Goal: Task Accomplishment & Management: Manage account settings

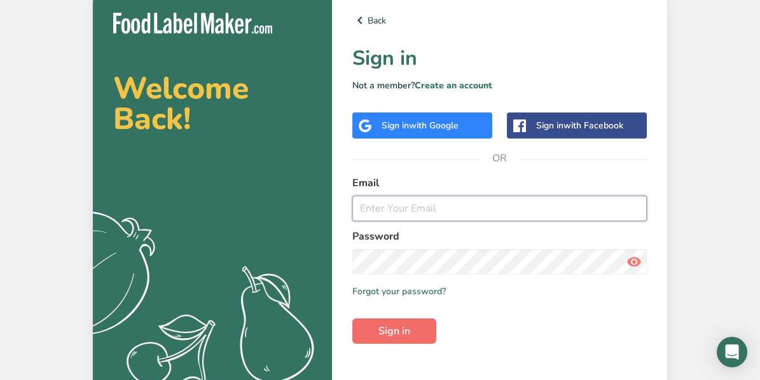
type input "[EMAIL_ADDRESS][DOMAIN_NAME]"
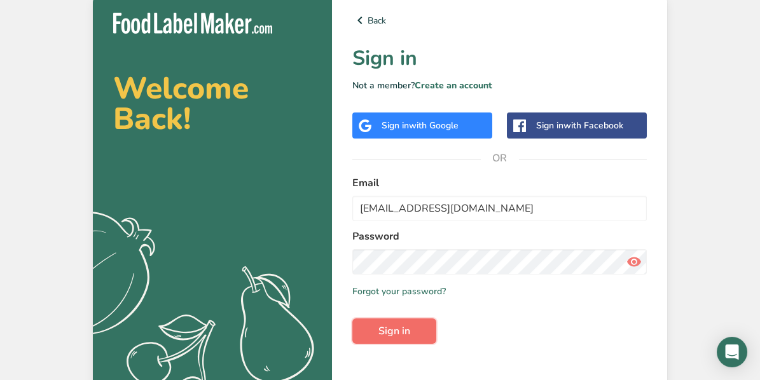
click at [408, 335] on span "Sign in" at bounding box center [394, 331] width 32 height 15
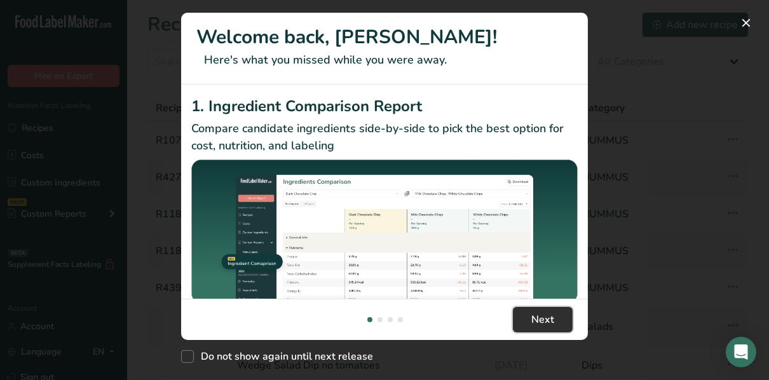
click at [546, 317] on span "Next" at bounding box center [543, 319] width 23 height 15
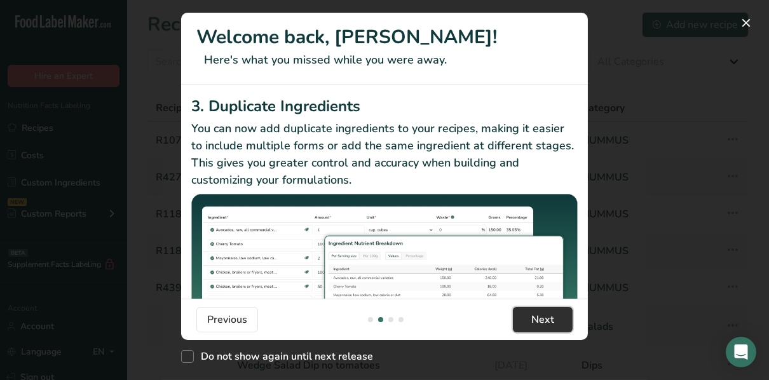
click at [543, 315] on span "Next" at bounding box center [543, 319] width 23 height 15
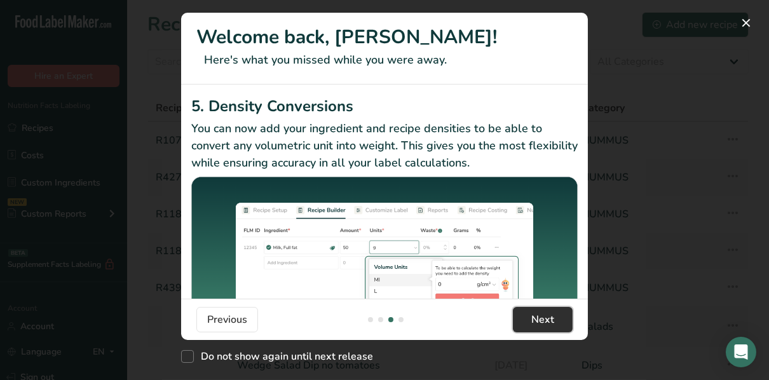
click at [543, 315] on span "Next" at bounding box center [543, 319] width 23 height 15
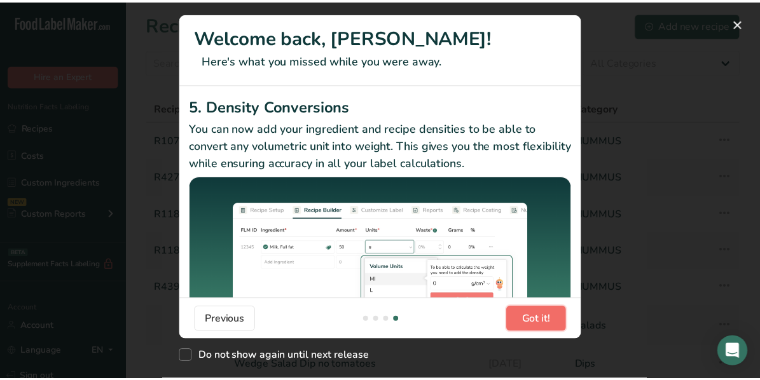
scroll to position [0, 1221]
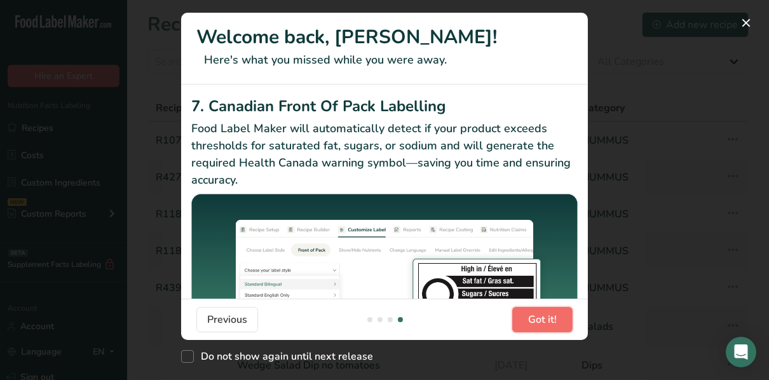
click at [543, 315] on span "Got it!" at bounding box center [542, 319] width 29 height 15
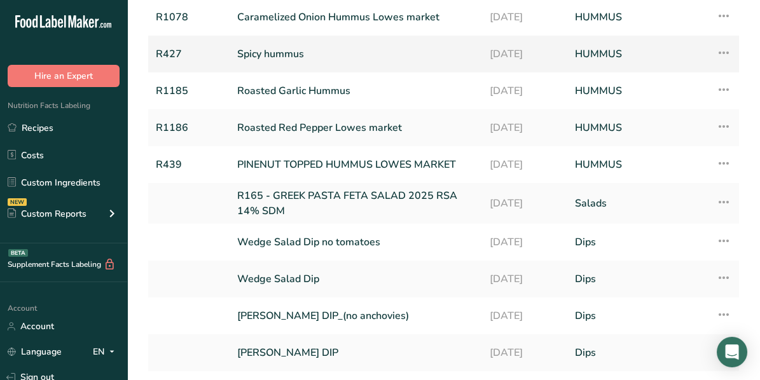
scroll to position [0, 0]
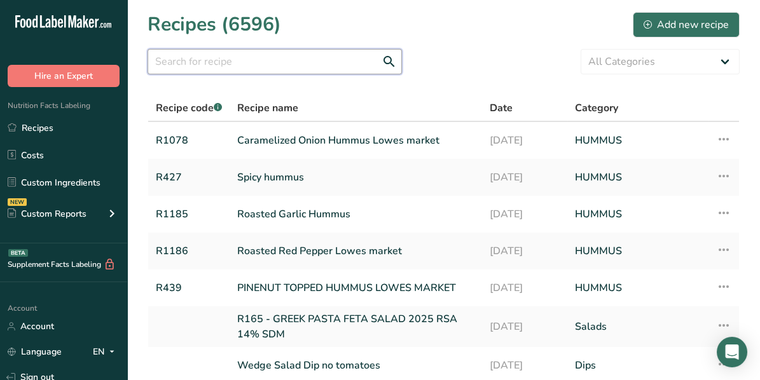
click at [239, 61] on input "text" at bounding box center [275, 61] width 254 height 25
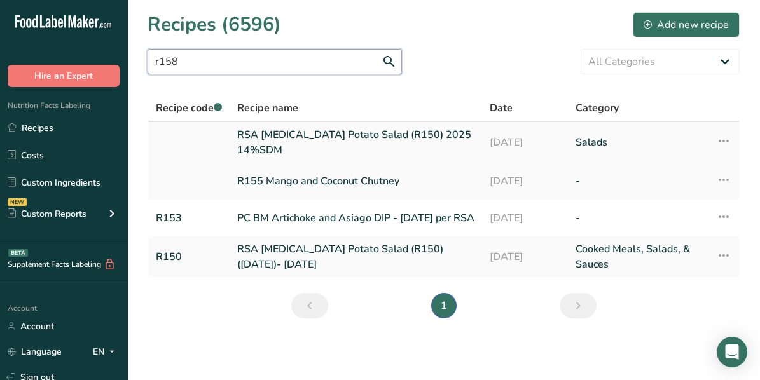
scroll to position [2, 0]
click at [233, 58] on input "r158" at bounding box center [275, 61] width 254 height 25
type input "r"
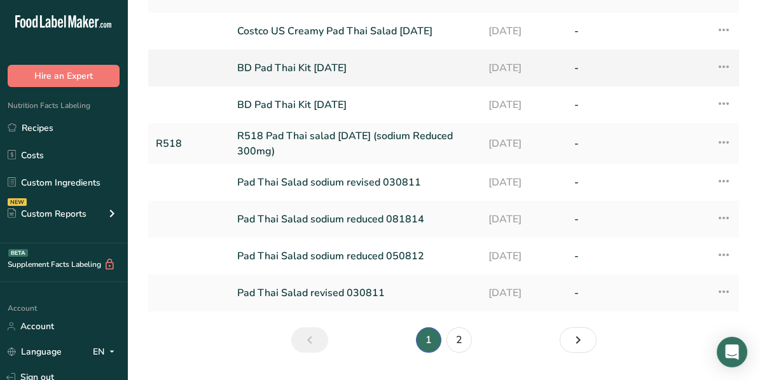
scroll to position [193, 0]
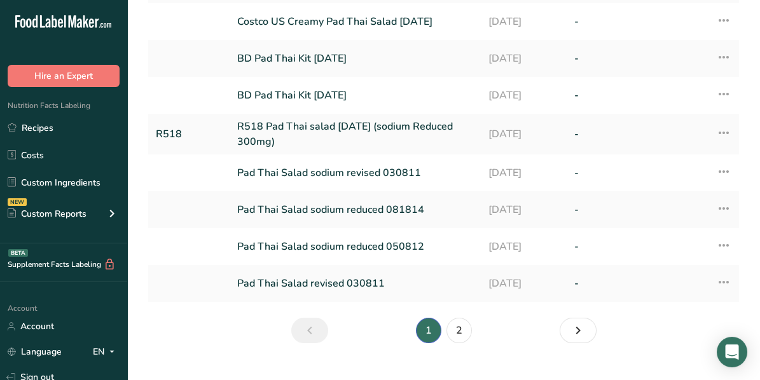
type input "pad thai"
click at [317, 132] on link "R518 Pad Thai salad [DATE] (sodium Reduced 300mg)" at bounding box center [355, 134] width 236 height 31
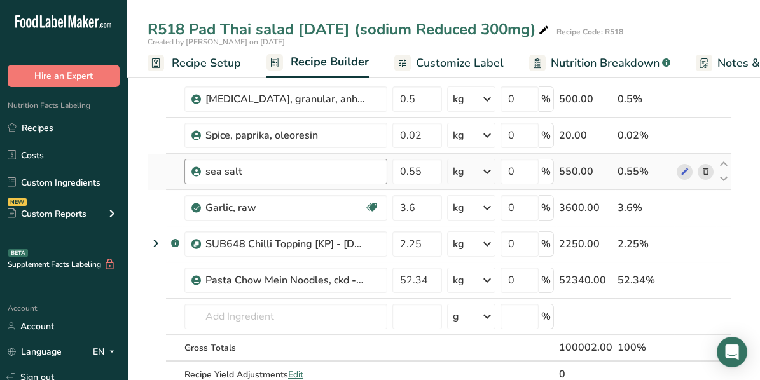
scroll to position [381, 0]
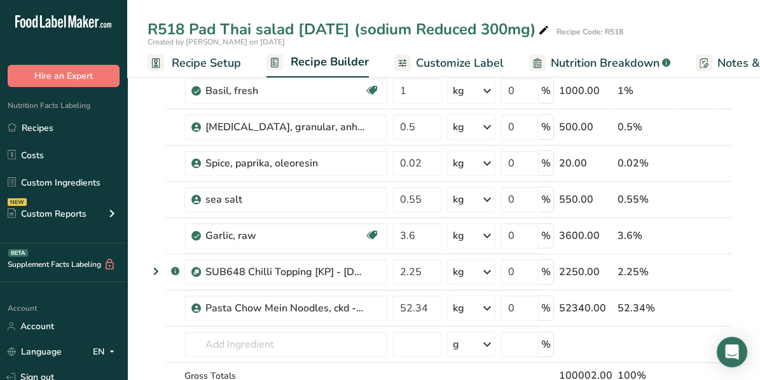
click at [203, 61] on span "Recipe Setup" at bounding box center [206, 63] width 69 height 17
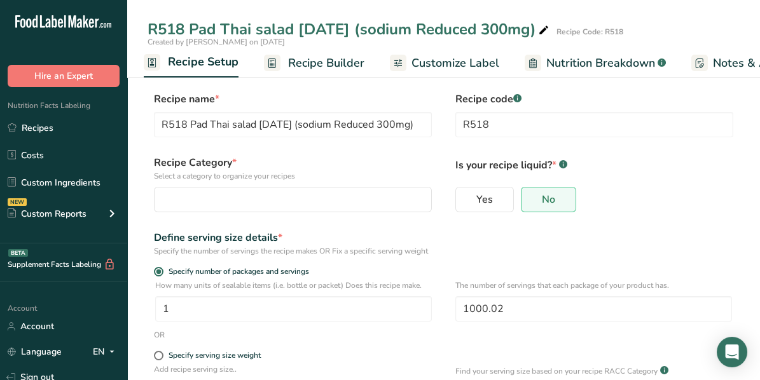
click at [322, 57] on span "Recipe Builder" at bounding box center [326, 63] width 76 height 17
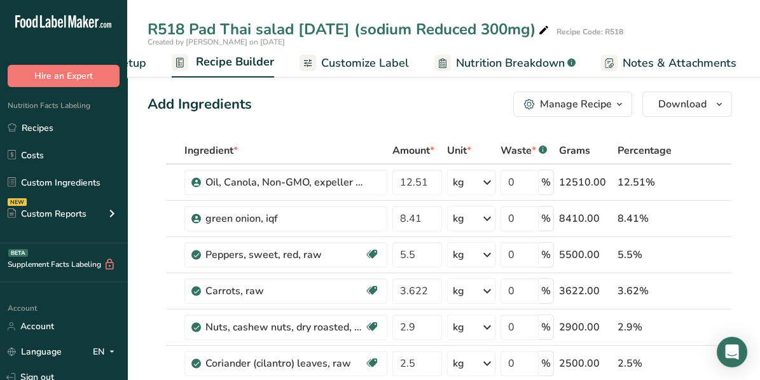
scroll to position [0, 122]
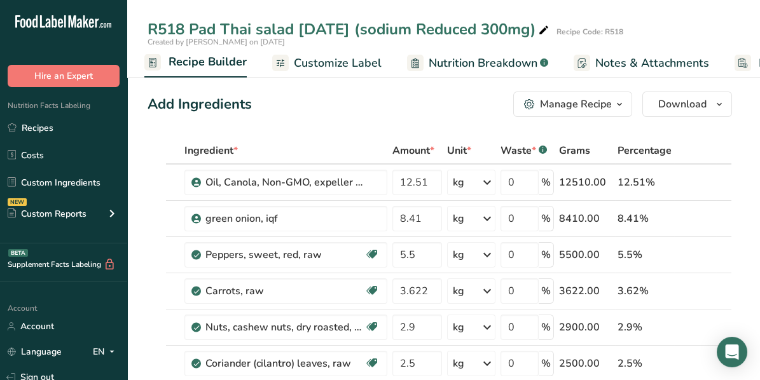
click at [616, 104] on icon "button" at bounding box center [619, 105] width 10 height 16
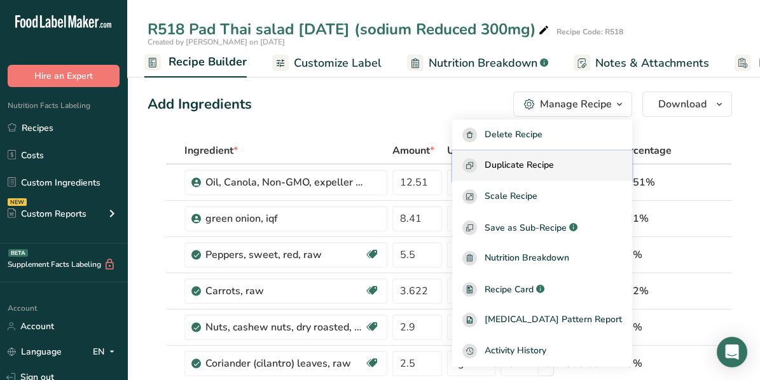
click at [534, 162] on span "Duplicate Recipe" at bounding box center [518, 165] width 69 height 15
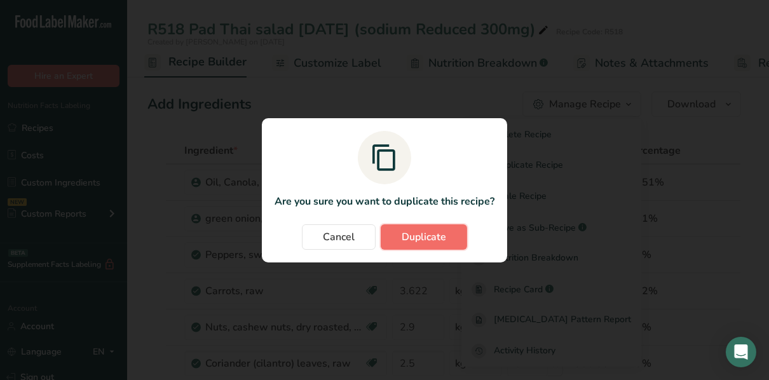
click at [410, 231] on span "Duplicate" at bounding box center [424, 237] width 45 height 15
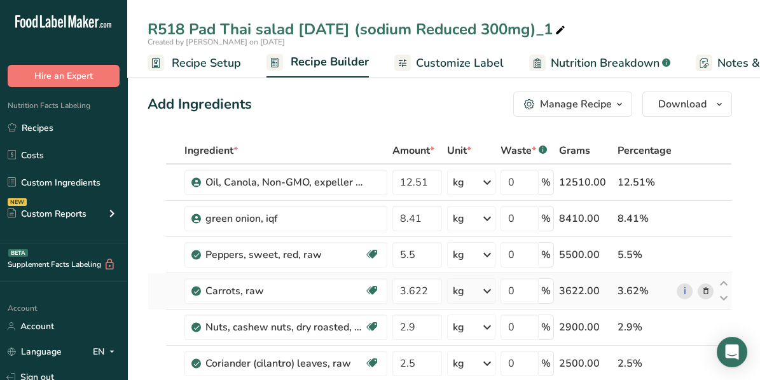
scroll to position [64, 0]
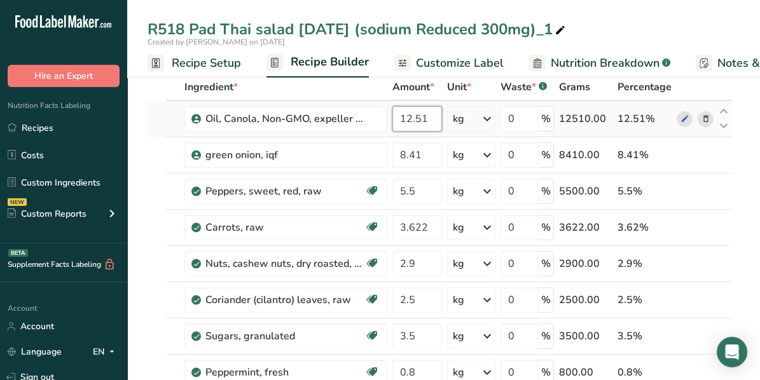
click at [429, 116] on input "12.51" at bounding box center [417, 118] width 50 height 25
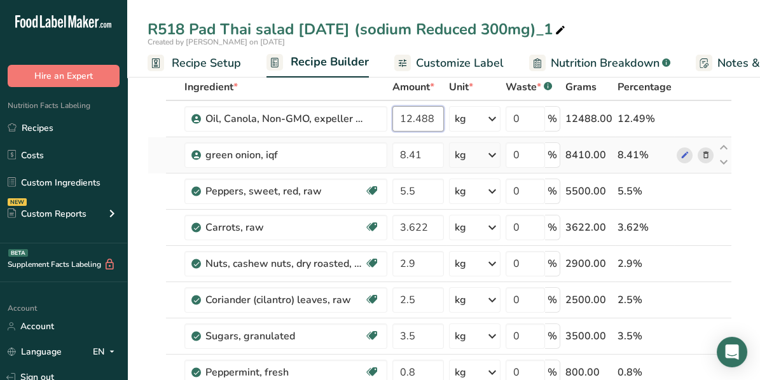
type input "12.488"
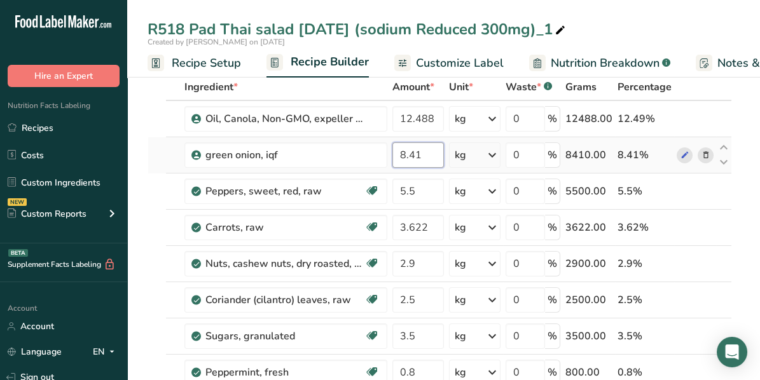
click at [425, 156] on input "8.41" at bounding box center [417, 154] width 51 height 25
type input "8"
type input "4.211"
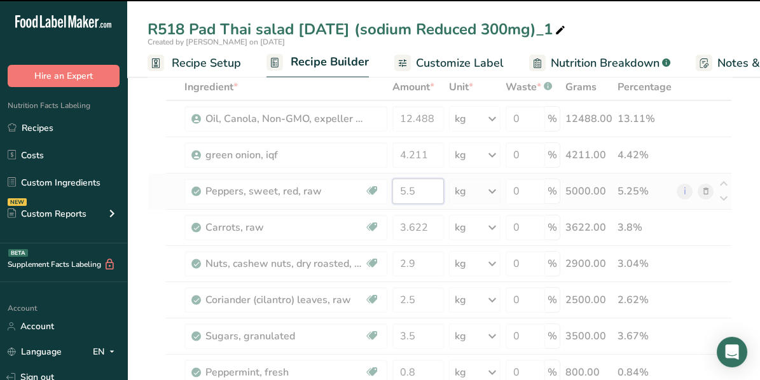
type input "5"
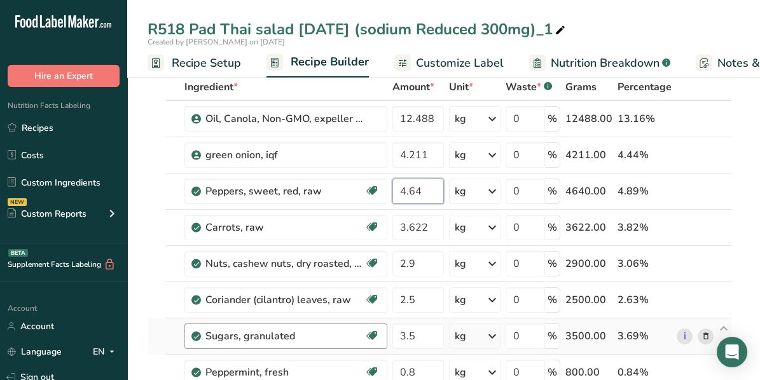
type input "4.64"
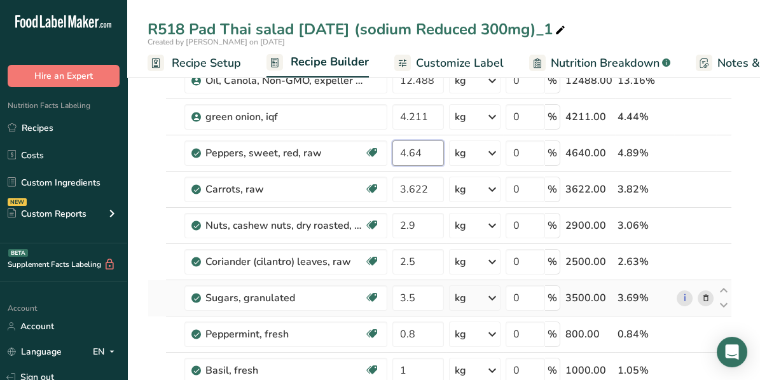
scroll to position [0, 0]
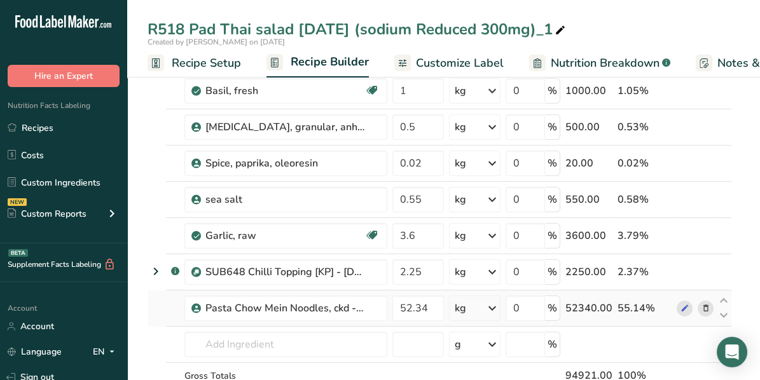
scroll to position [444, 0]
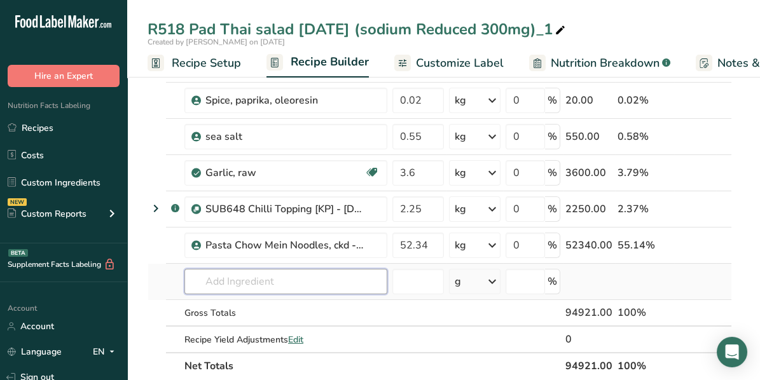
click at [245, 275] on input "text" at bounding box center [285, 281] width 203 height 25
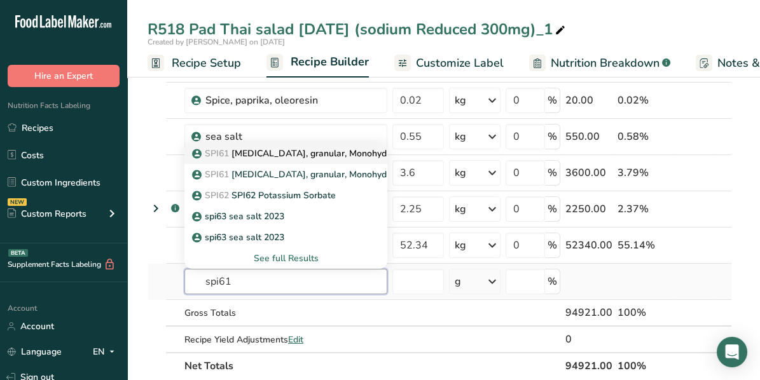
type input "spi61"
click at [268, 153] on p "SPI61 [MEDICAL_DATA], granular, Monohydrate" at bounding box center [299, 153] width 209 height 13
type input "[MEDICAL_DATA], granular, Monohydrate"
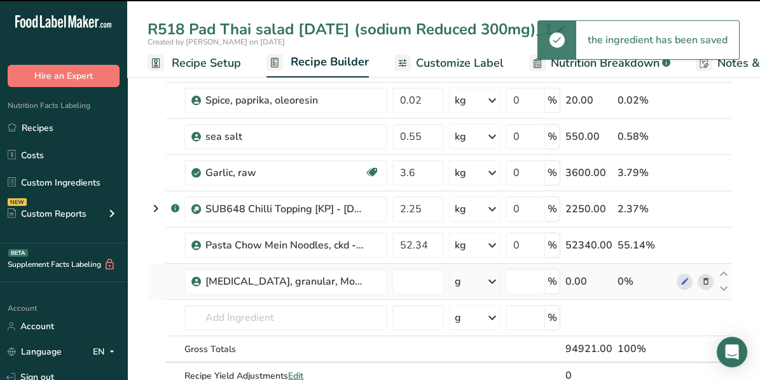
type input "0"
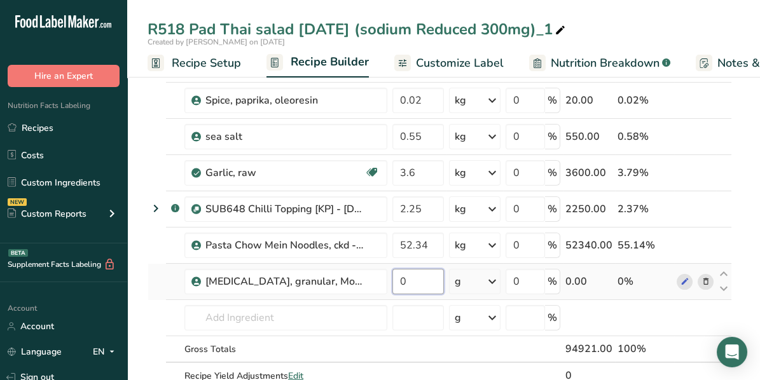
click at [420, 280] on input "0" at bounding box center [417, 281] width 51 height 25
type input "0.500"
click at [494, 275] on div "Ingredient * Amount * Unit * Waste * .a-a{fill:#347362;}.b-a{fill:#fff;} Grams …" at bounding box center [440, 54] width 584 height 723
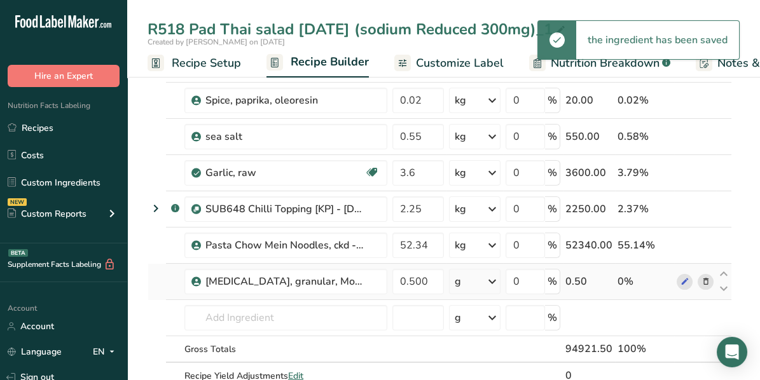
click at [495, 277] on icon at bounding box center [491, 281] width 15 height 23
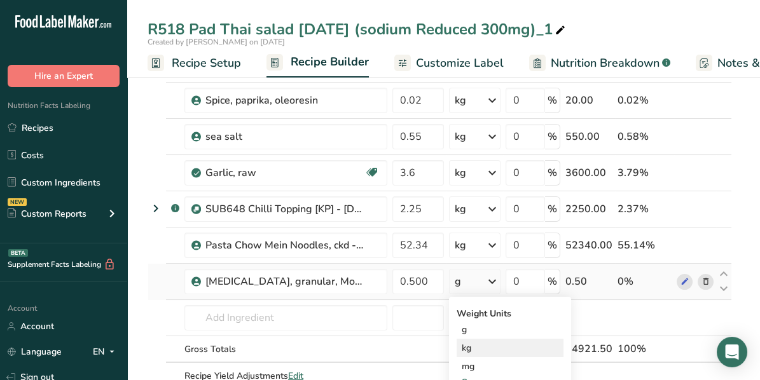
click at [477, 343] on div "kg" at bounding box center [510, 348] width 107 height 18
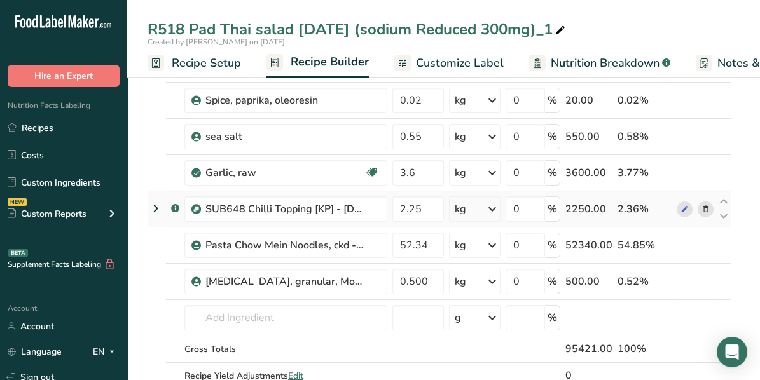
click at [704, 207] on icon at bounding box center [705, 209] width 9 height 13
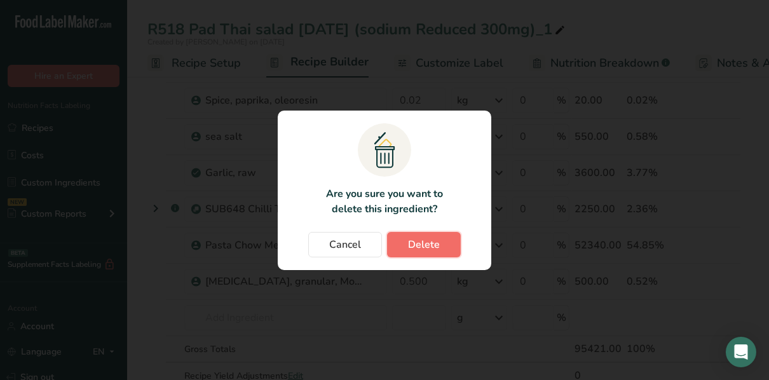
click at [446, 245] on button "Delete" at bounding box center [424, 244] width 74 height 25
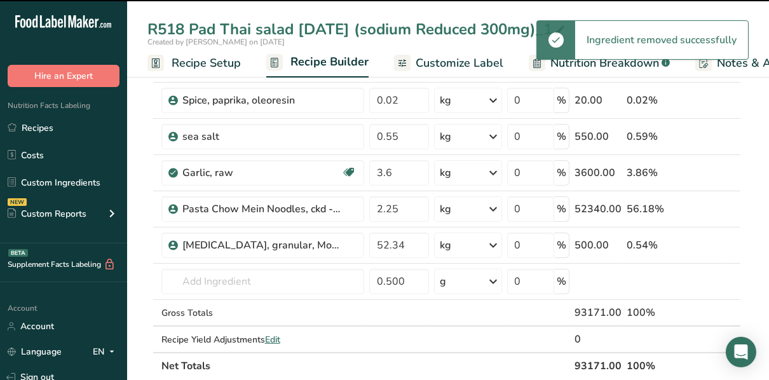
type input "52.34"
type input "0.5"
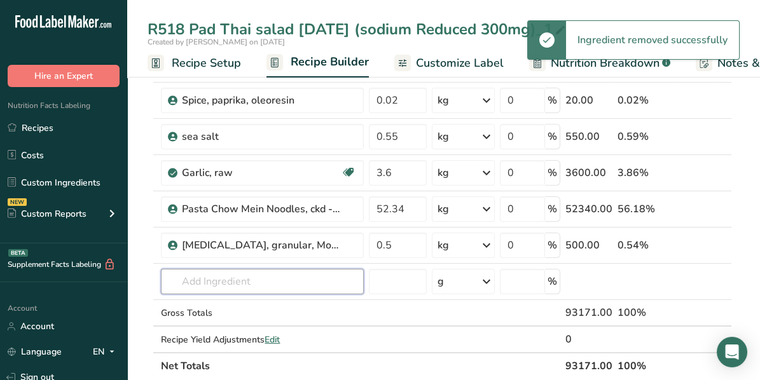
click at [252, 275] on input "text" at bounding box center [262, 281] width 203 height 25
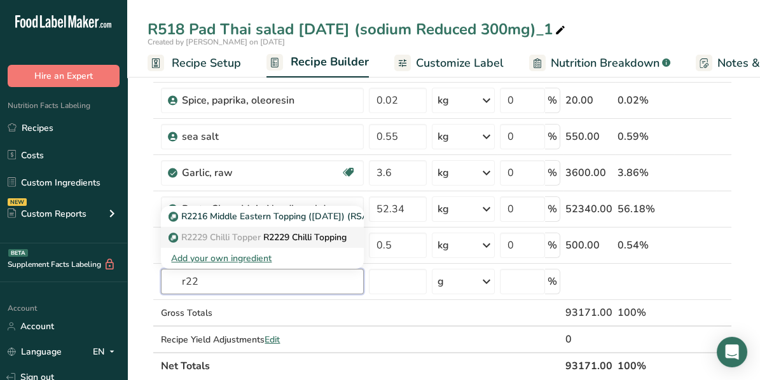
type input "r22"
click at [230, 232] on span "R2229 Chilli Topper" at bounding box center [220, 237] width 79 height 12
type input "R2229 Chilli Topping"
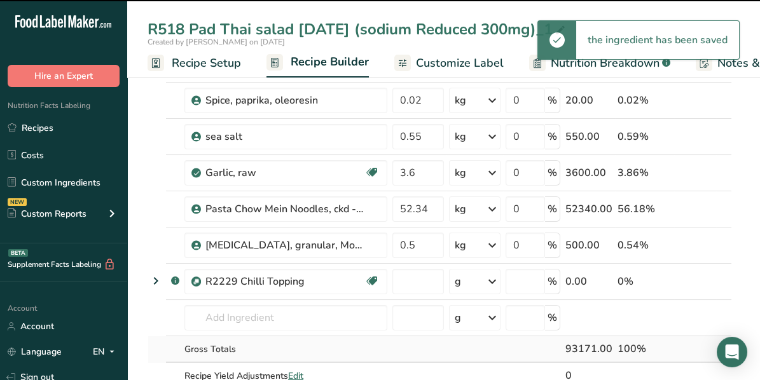
type input "0"
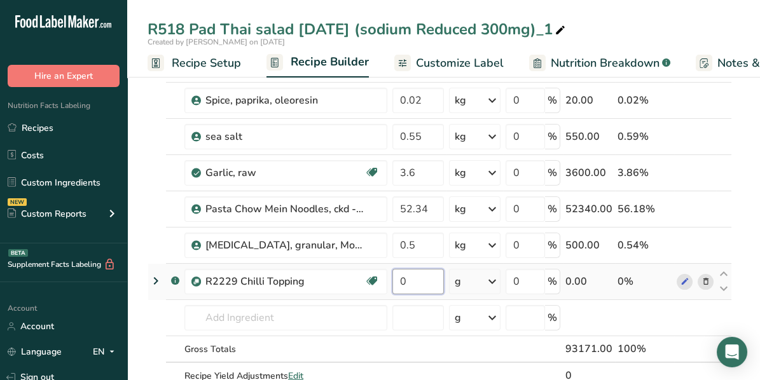
click at [423, 275] on input "0" at bounding box center [417, 281] width 51 height 25
type input "2.000"
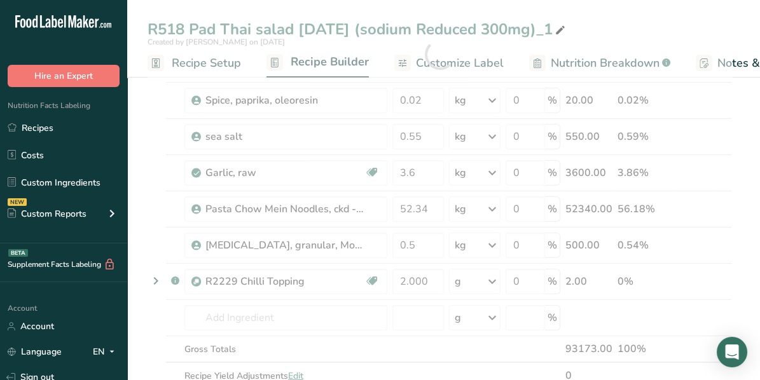
click at [500, 275] on div "Ingredient * Amount * Unit * Waste * .a-a{fill:#347362;}.b-a{fill:#fff;} Grams …" at bounding box center [440, 54] width 584 height 723
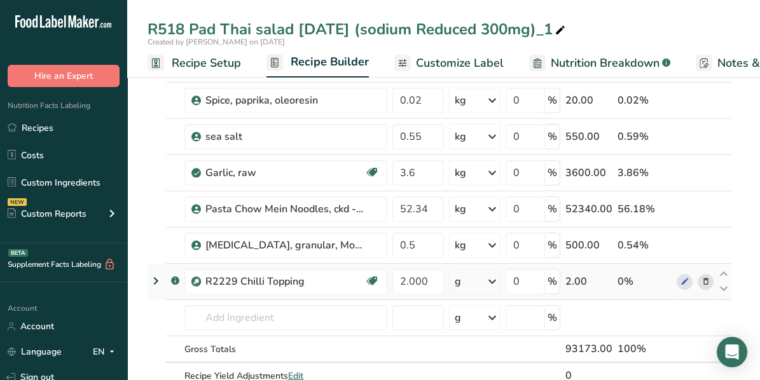
click at [493, 277] on icon at bounding box center [491, 281] width 15 height 23
click at [475, 341] on div "kg" at bounding box center [510, 348] width 107 height 18
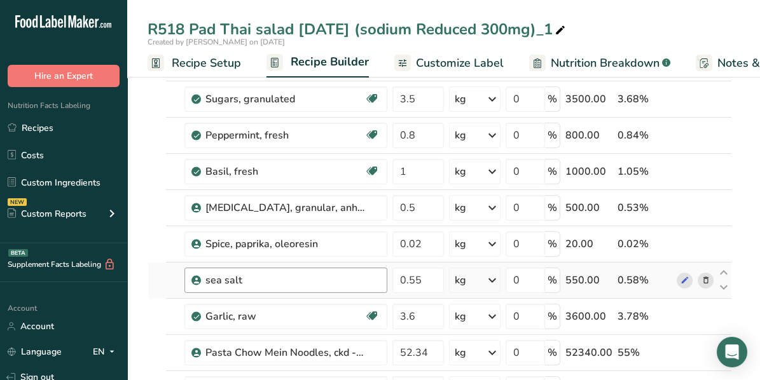
scroll to position [254, 0]
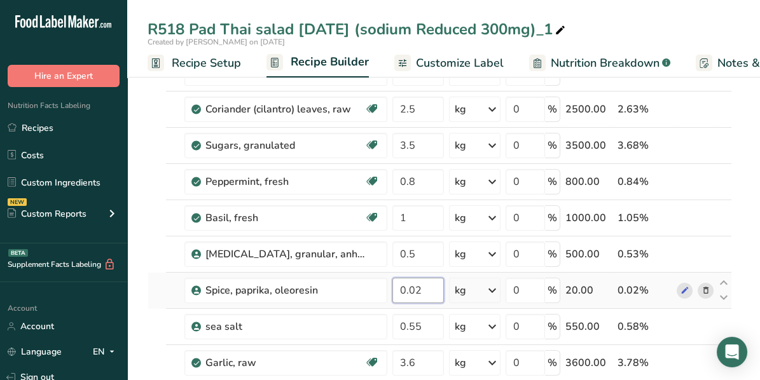
click at [432, 287] on input "0.02" at bounding box center [417, 290] width 51 height 25
type input "0.131"
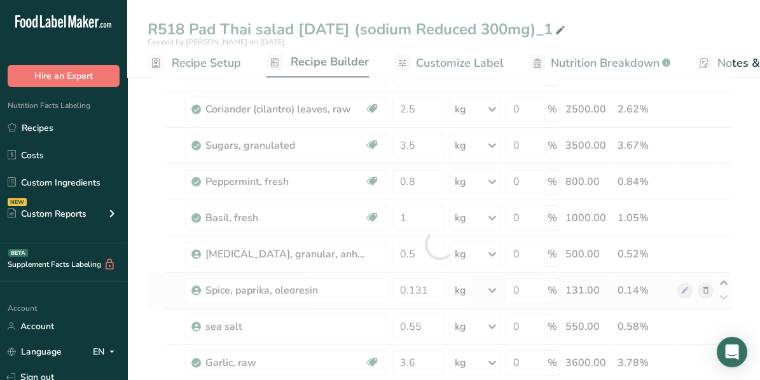
click at [729, 285] on div "Ingredient * Amount * Unit * Waste * .a-a{fill:#347362;}.b-a{fill:#fff;} Grams …" at bounding box center [440, 244] width 584 height 723
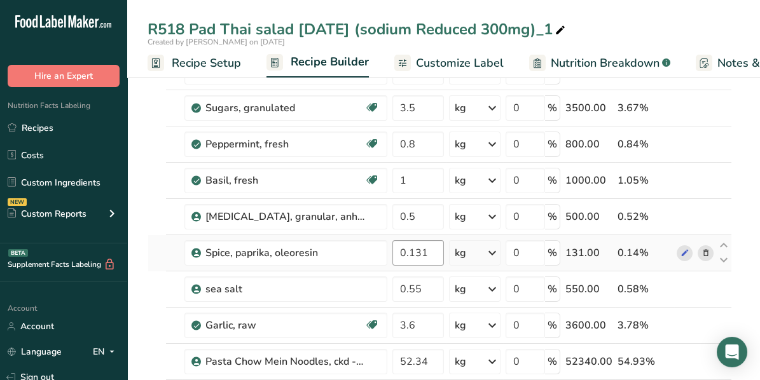
scroll to position [381, 0]
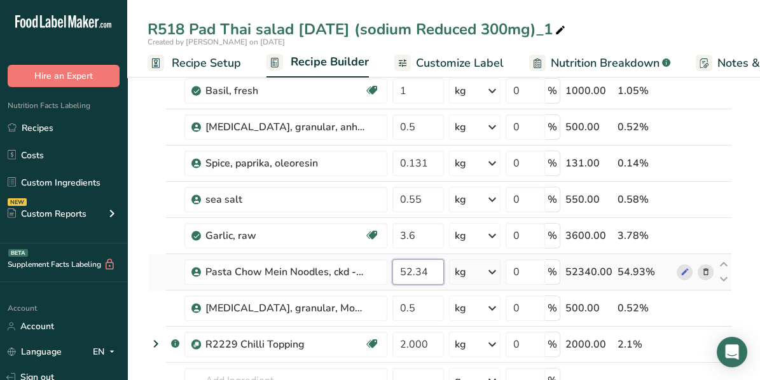
click at [429, 266] on input "52.34" at bounding box center [417, 271] width 51 height 25
type input "53.59"
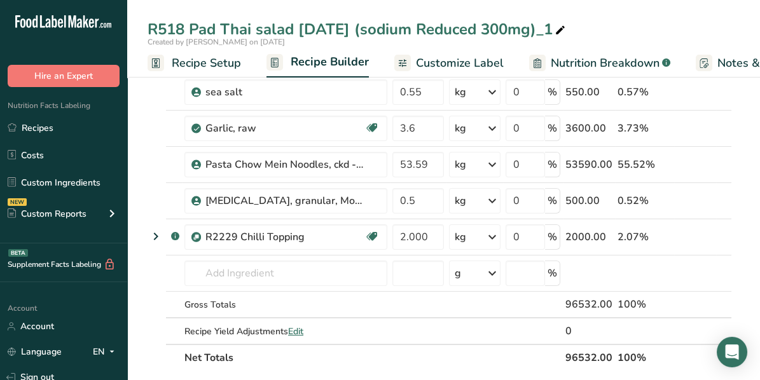
scroll to position [509, 0]
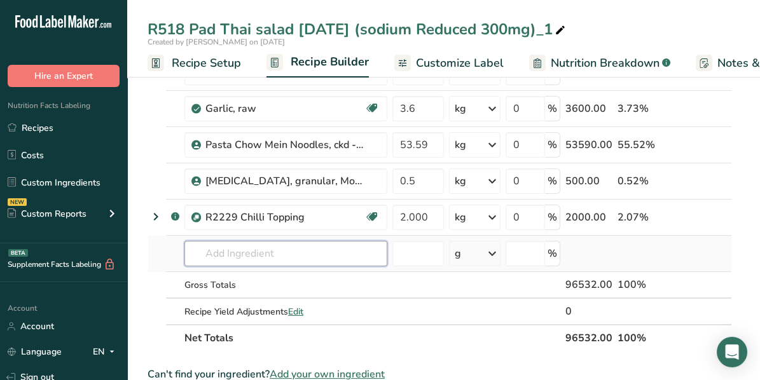
click at [271, 254] on input "text" at bounding box center [285, 253] width 203 height 25
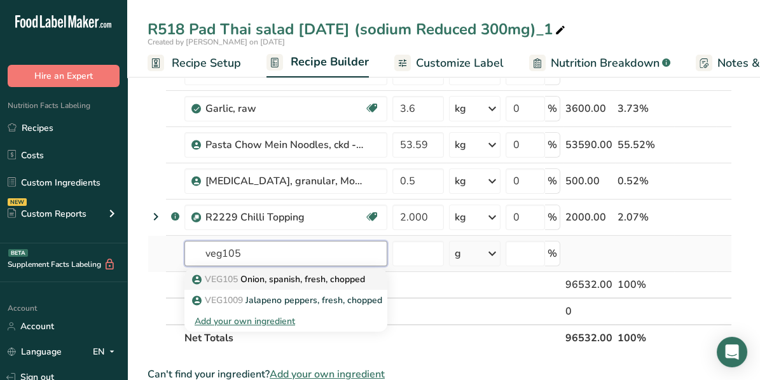
type input "veg105"
click at [359, 278] on p "VEG105 Onion, spanish, fresh, chopped" at bounding box center [280, 279] width 170 height 13
type input "Onion, spanish, fresh, chopped"
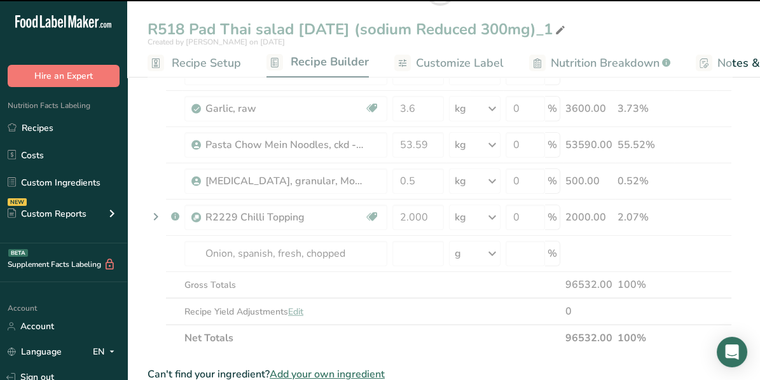
type input "0"
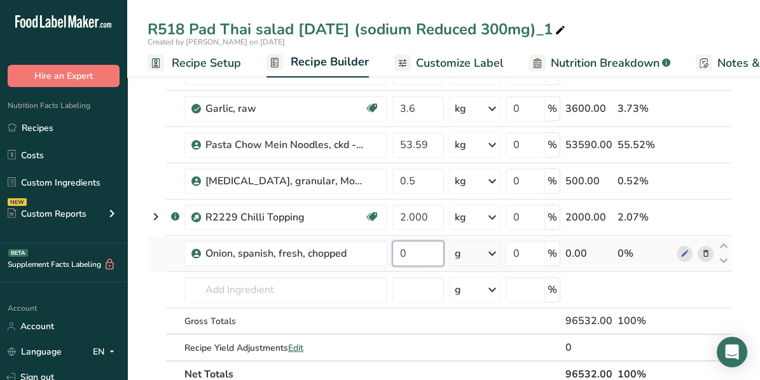
click at [422, 247] on input "0" at bounding box center [417, 253] width 51 height 25
type input "4.211"
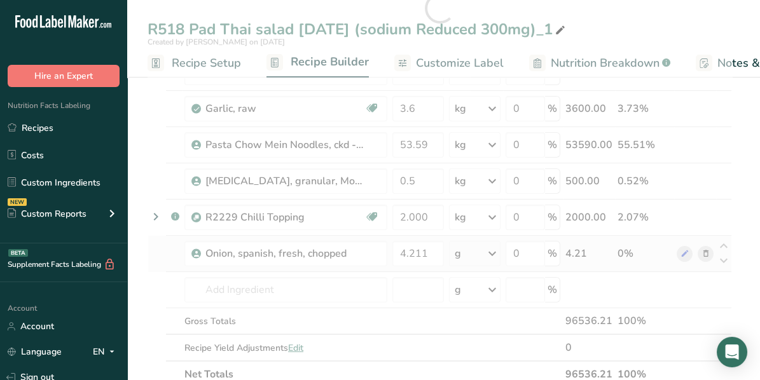
click at [495, 249] on div "Ingredient * Amount * Unit * Waste * .a-a{fill:#347362;}.b-a{fill:#fff;} Grams …" at bounding box center [440, 8] width 584 height 759
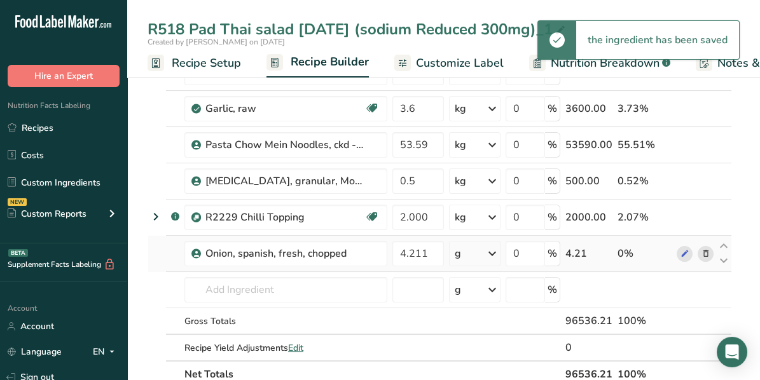
click at [493, 247] on icon at bounding box center [491, 253] width 15 height 23
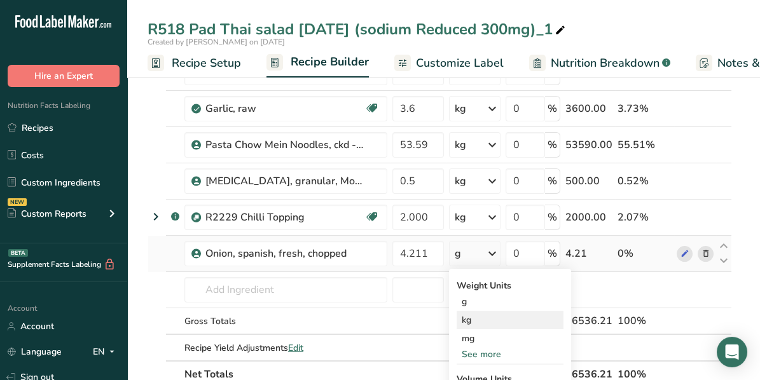
click at [475, 312] on div "kg" at bounding box center [510, 320] width 107 height 18
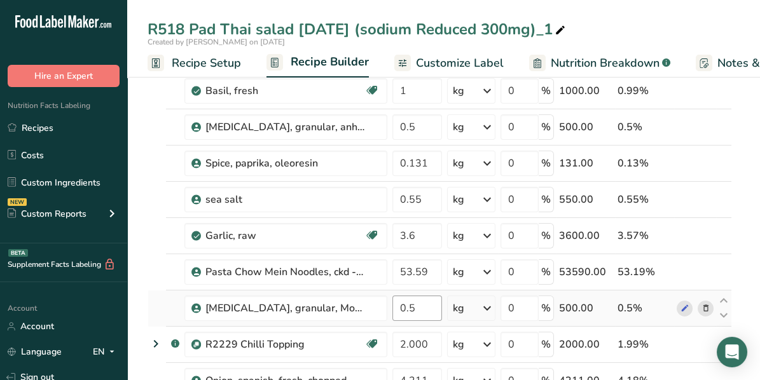
scroll to position [318, 0]
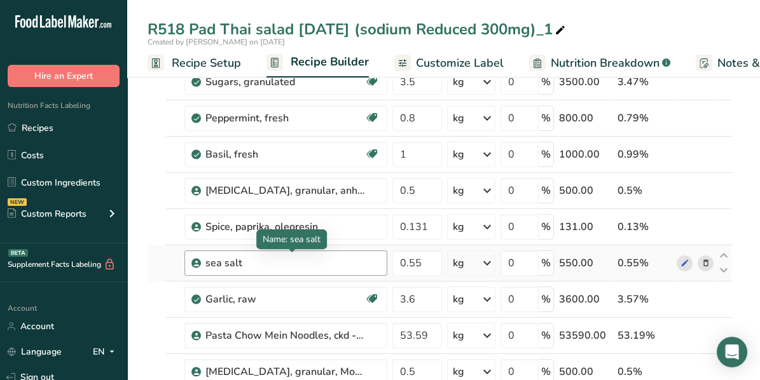
click at [331, 256] on div "sea salt" at bounding box center [284, 263] width 159 height 15
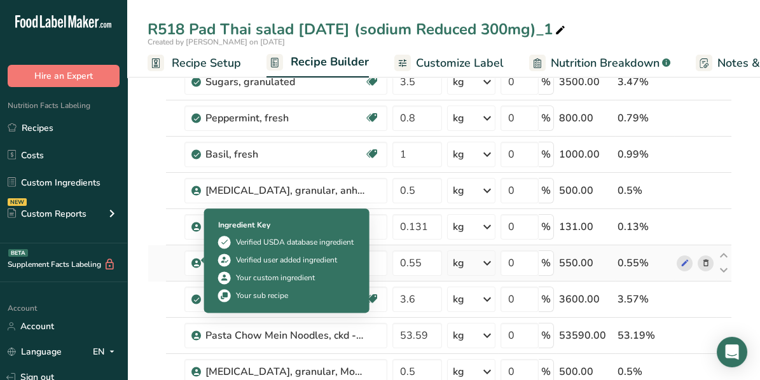
click at [195, 256] on span at bounding box center [196, 263] width 10 height 15
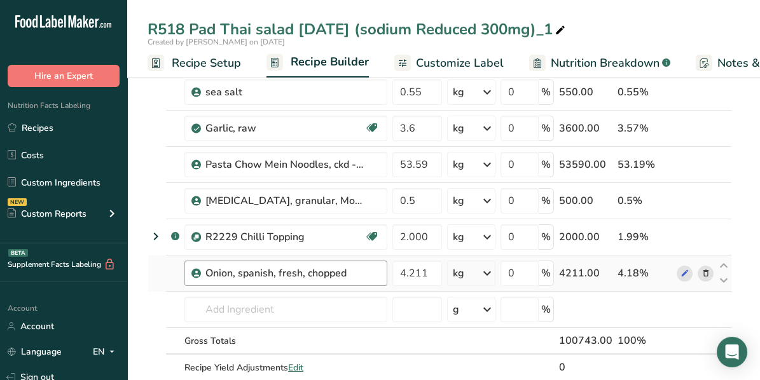
scroll to position [509, 0]
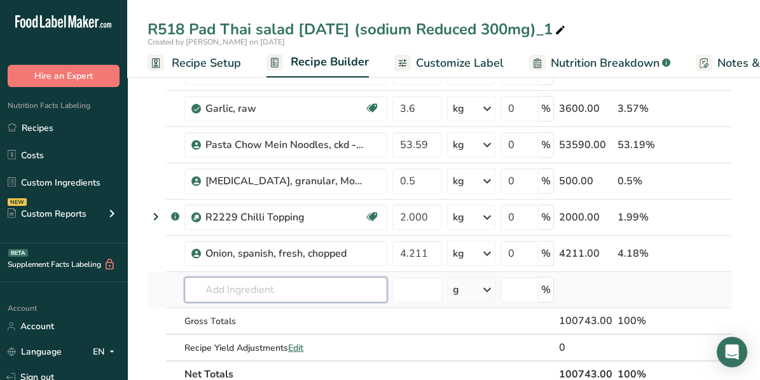
click at [230, 280] on input "text" at bounding box center [285, 289] width 203 height 25
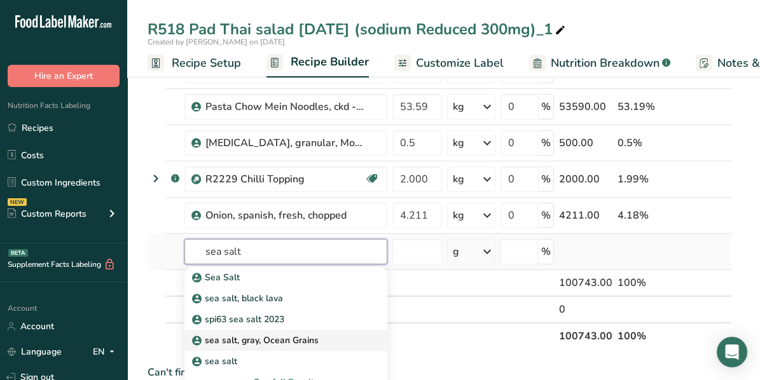
scroll to position [572, 0]
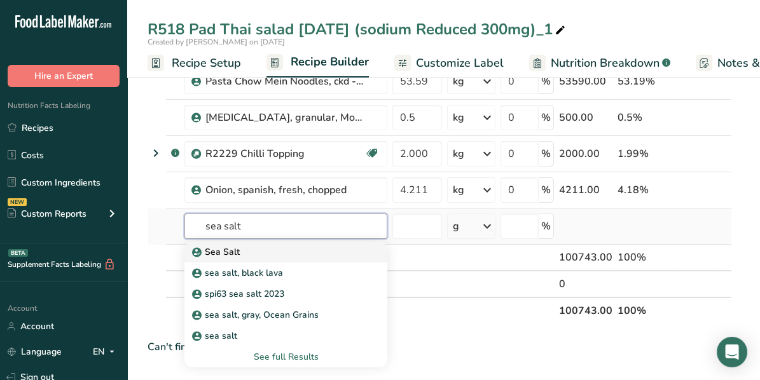
type input "sea salt"
click at [224, 249] on p "Sea Salt" at bounding box center [217, 251] width 45 height 13
type input "Sea Salt"
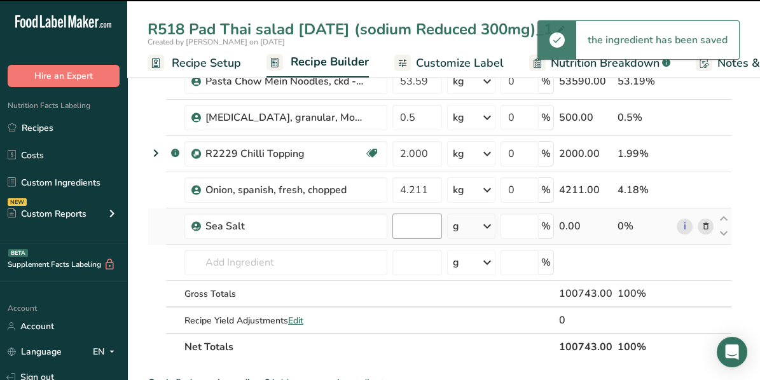
type input "0"
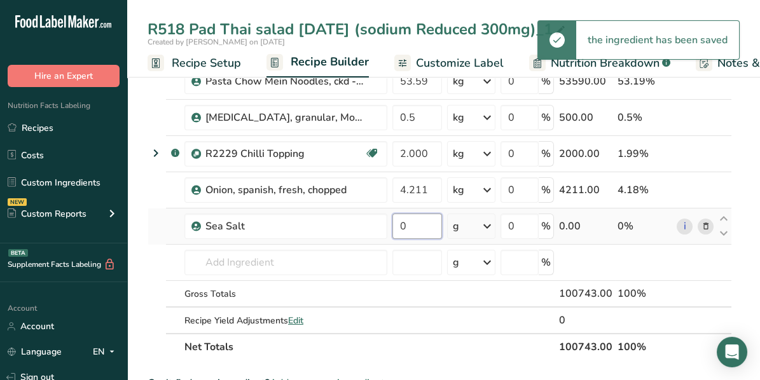
click at [418, 223] on input "0" at bounding box center [417, 226] width 50 height 25
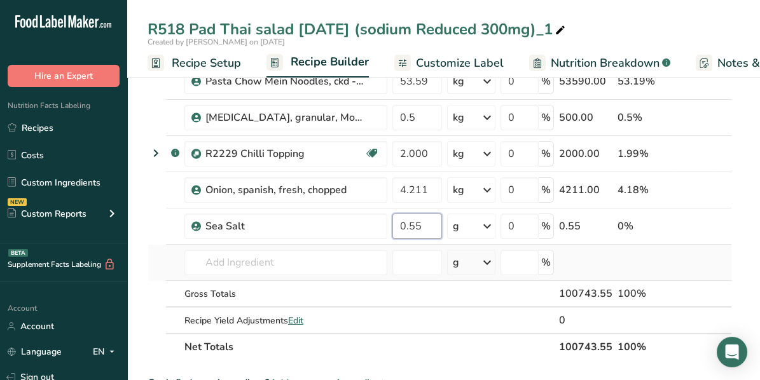
type input "0.55"
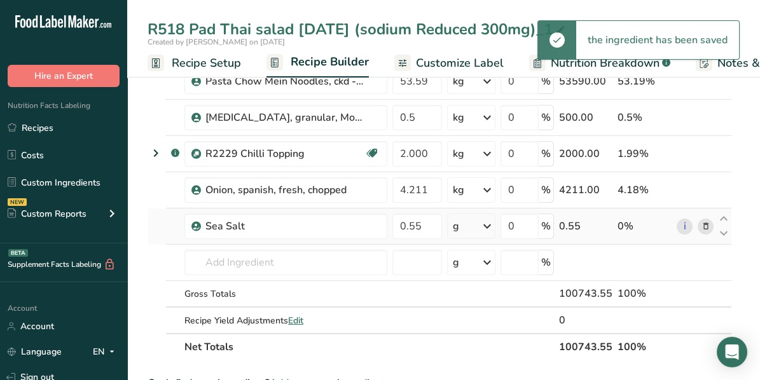
click at [490, 223] on icon at bounding box center [486, 226] width 15 height 23
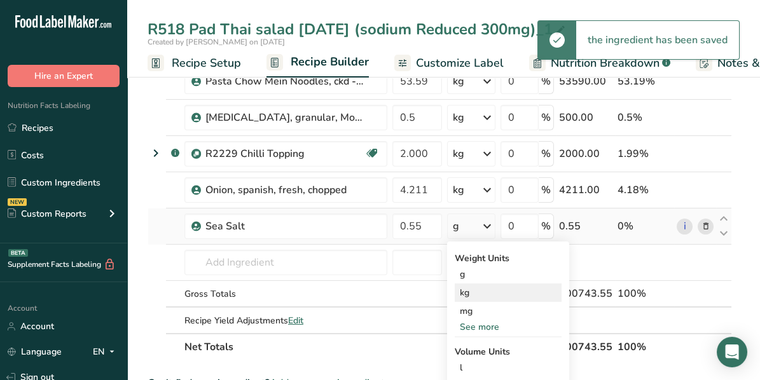
click at [476, 289] on div "kg" at bounding box center [508, 293] width 107 height 18
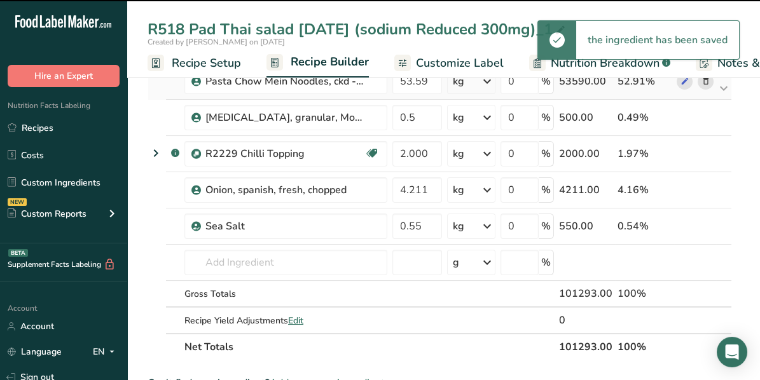
scroll to position [381, 0]
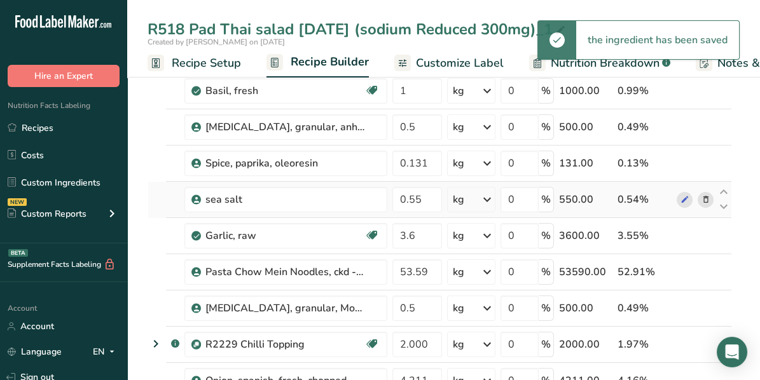
click at [704, 196] on icon at bounding box center [705, 199] width 9 height 13
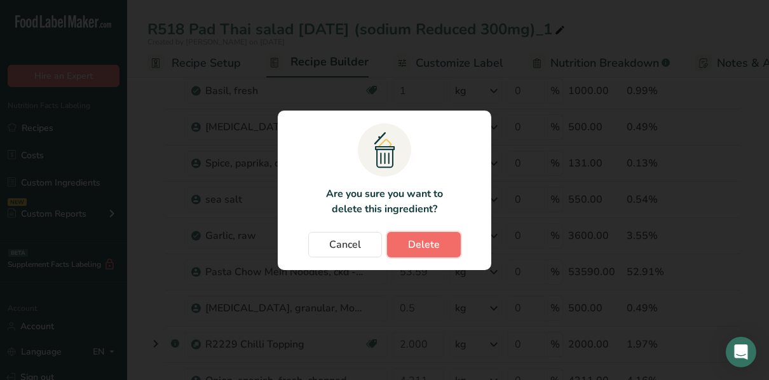
click at [422, 250] on span "Delete" at bounding box center [424, 244] width 32 height 15
type input "3.6"
type input "53.59"
type input "0.5"
type input "2"
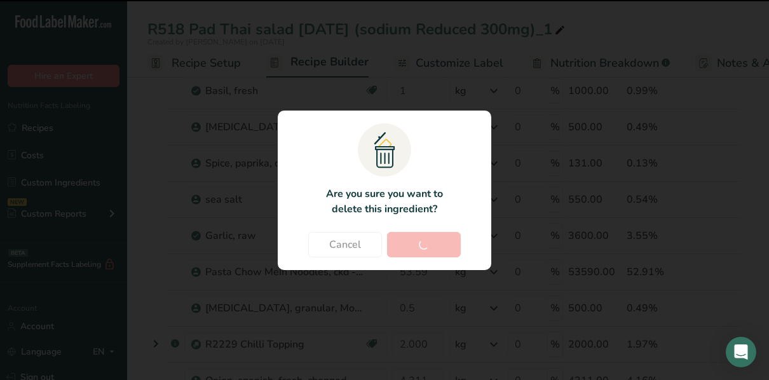
type input "4.211"
type input "0.55"
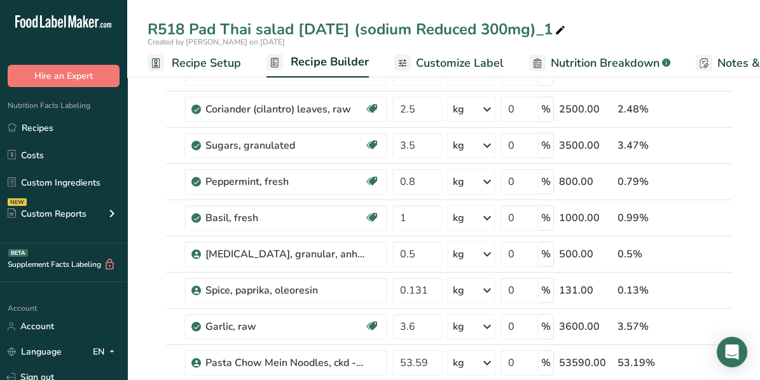
scroll to position [254, 0]
drag, startPoint x: 186, startPoint y: 64, endPoint x: 185, endPoint y: 72, distance: 7.7
click at [186, 64] on span "Recipe Setup" at bounding box center [206, 63] width 69 height 17
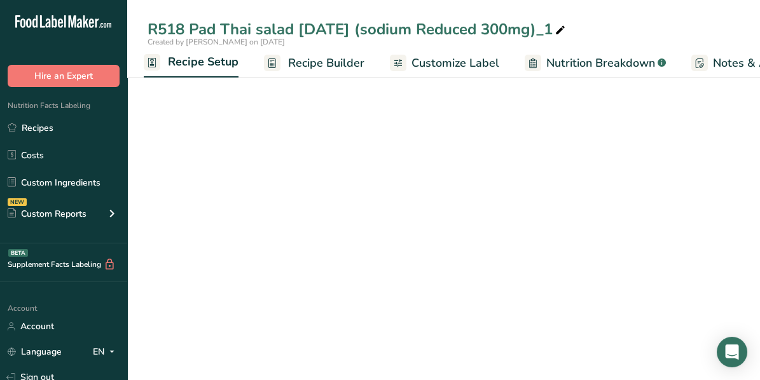
scroll to position [158, 0]
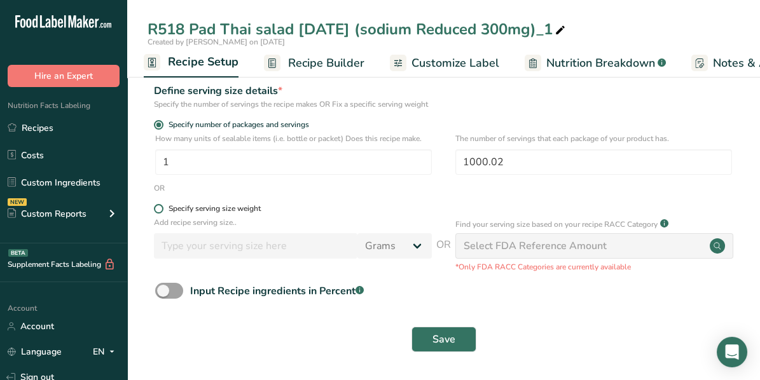
click at [161, 208] on span at bounding box center [159, 209] width 10 height 10
click at [161, 208] on input "Specify serving size weight" at bounding box center [158, 209] width 8 height 8
radio input "true"
radio input "false"
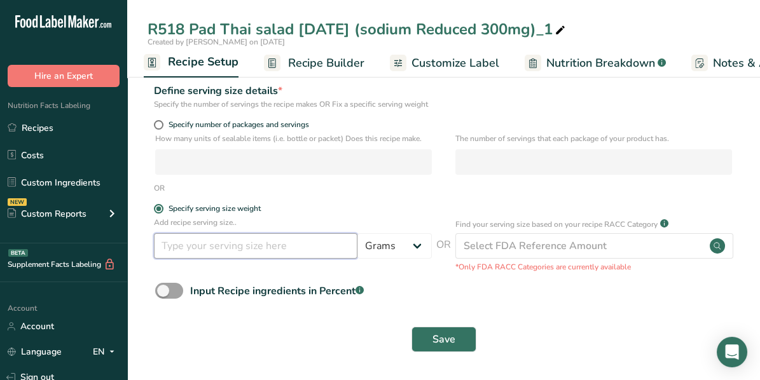
click at [179, 241] on input "number" at bounding box center [255, 245] width 203 height 25
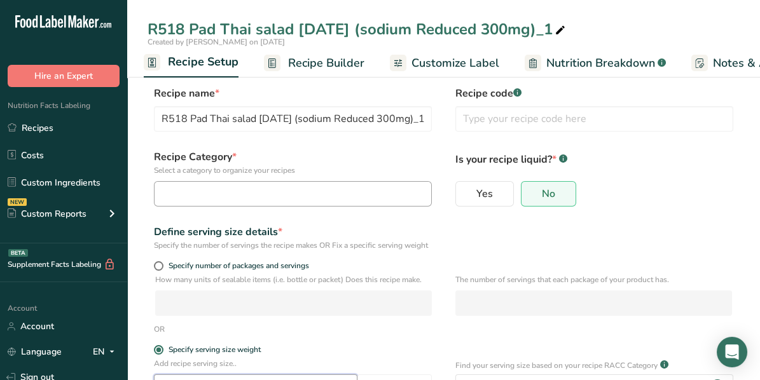
scroll to position [0, 0]
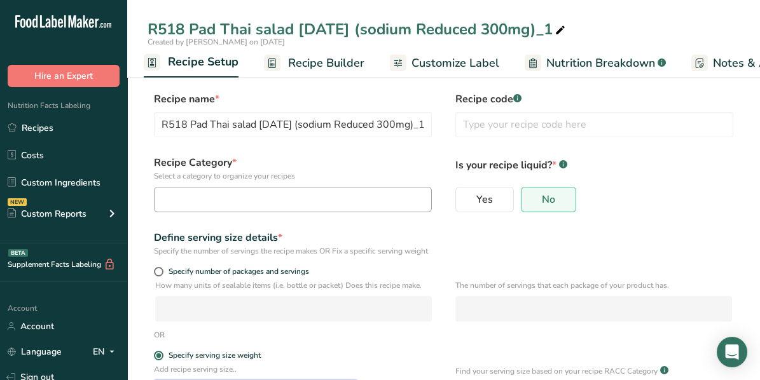
type input "140"
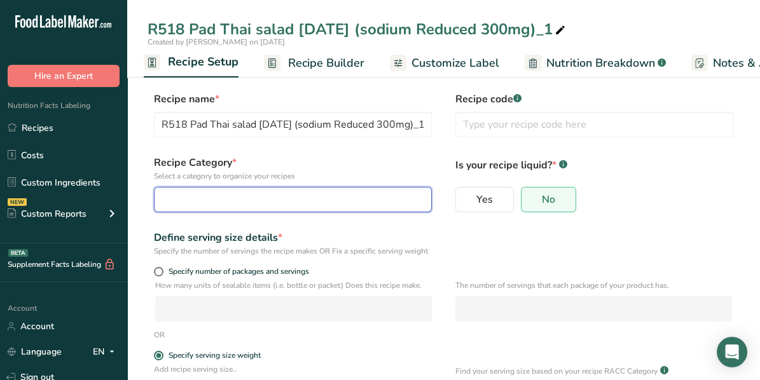
click at [319, 195] on div "button" at bounding box center [289, 199] width 254 height 15
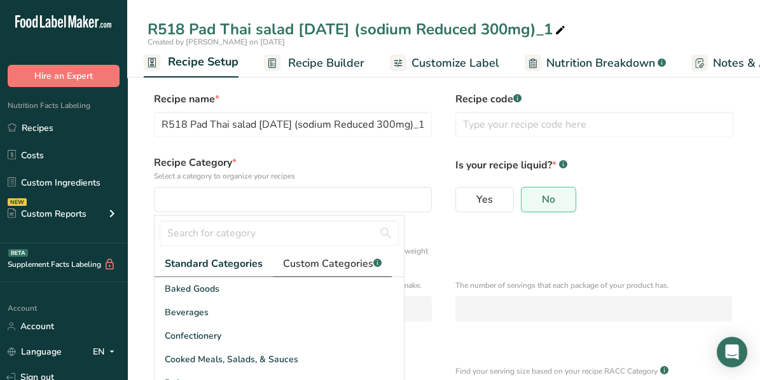
click at [317, 256] on span "Custom Categories .a-a{fill:#347362;}.b-a{fill:#fff;}" at bounding box center [332, 263] width 99 height 15
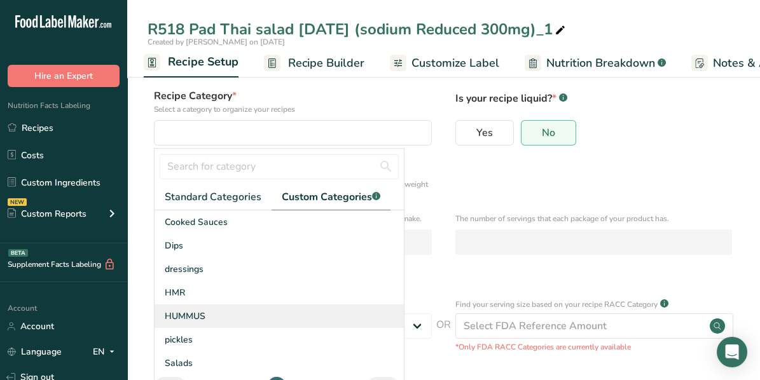
scroll to position [127, 0]
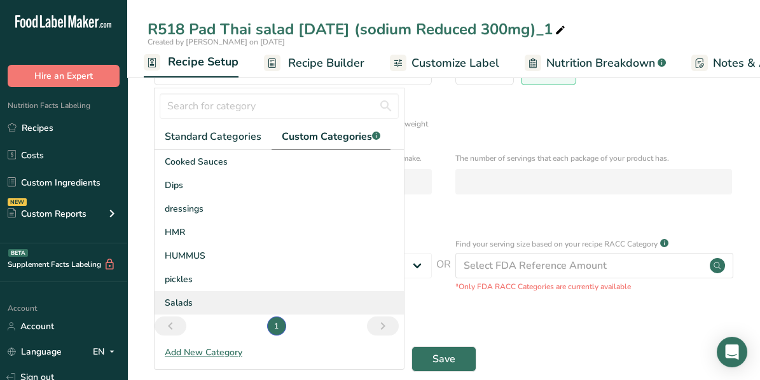
click at [193, 298] on div "Salads" at bounding box center [278, 303] width 249 height 24
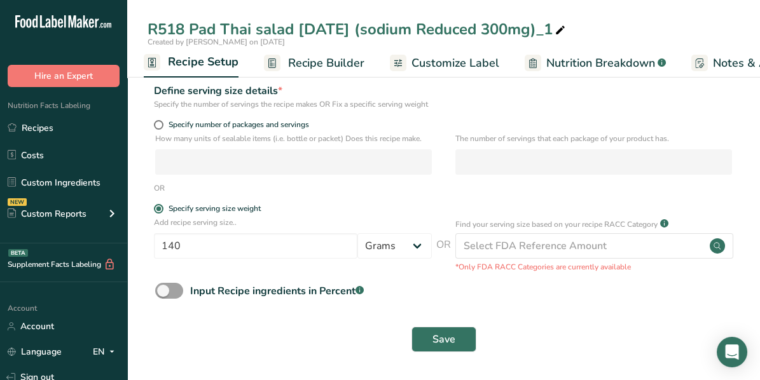
scroll to position [158, 0]
click at [453, 348] on button "Save" at bounding box center [443, 339] width 65 height 25
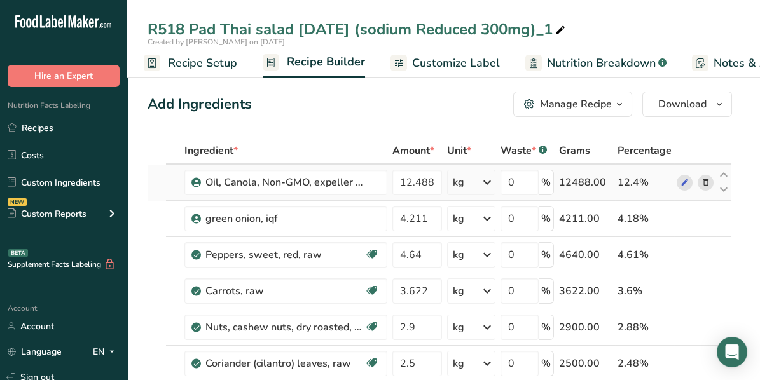
drag, startPoint x: 623, startPoint y: 62, endPoint x: 609, endPoint y: 170, distance: 108.4
click at [623, 62] on span "Nutrition Breakdown" at bounding box center [601, 63] width 109 height 17
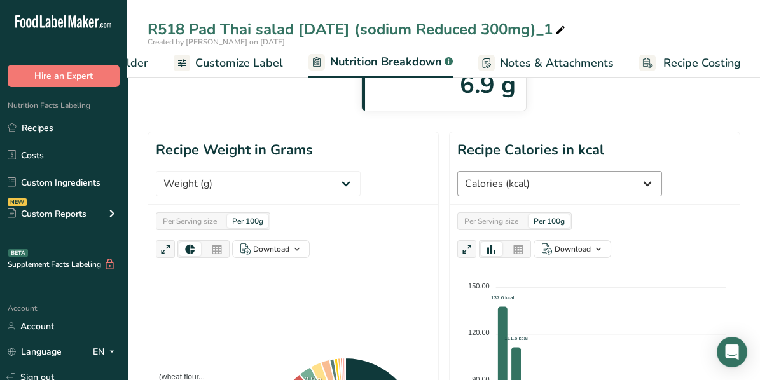
scroll to position [190, 0]
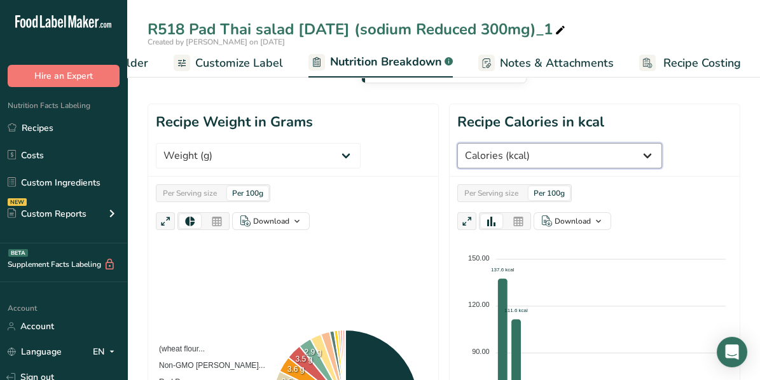
click at [603, 156] on select "Weight (g) Calories (kcal) Energy KJ (kj) Total Fat (g) Saturated Fat (g) Trans…" at bounding box center [559, 155] width 205 height 25
select select "Sodium"
click at [457, 143] on select "Weight (g) Calories (kcal) Energy KJ (kj) Total Fat (g) Saturated Fat (g) Trans…" at bounding box center [559, 155] width 205 height 25
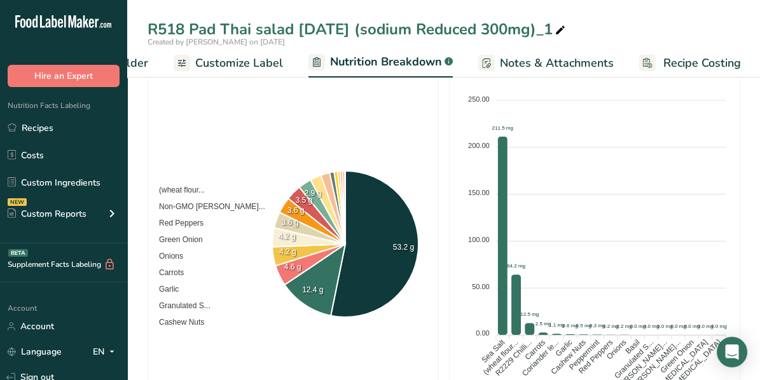
scroll to position [381, 0]
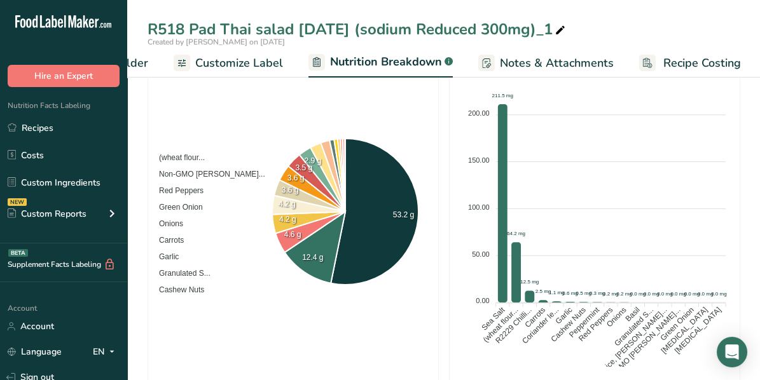
click at [568, 29] on div "R518 Pad Thai salad [DATE] (sodium Reduced 300mg)_1" at bounding box center [358, 29] width 420 height 23
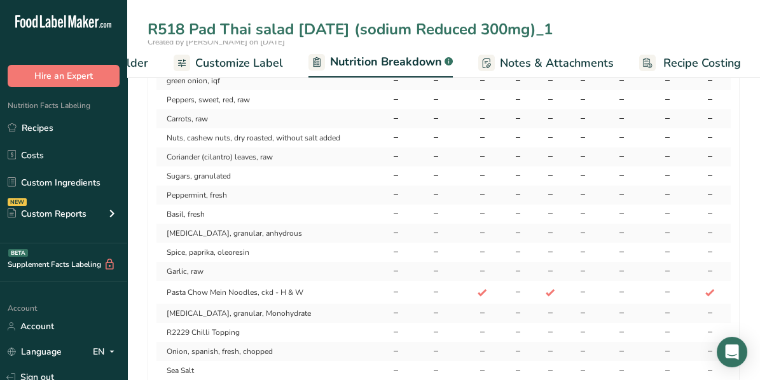
scroll to position [1318, 0]
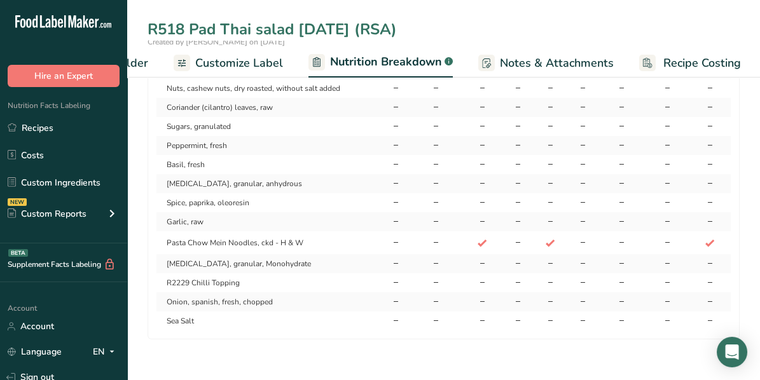
type input "R518 Pad Thai salad [DATE] (RSA)"
click at [587, 17] on div "R518 Pad Thai salad [DATE] (RSA) Created by [PERSON_NAME] on [DATE] Recipe Setu…" at bounding box center [443, 39] width 633 height 78
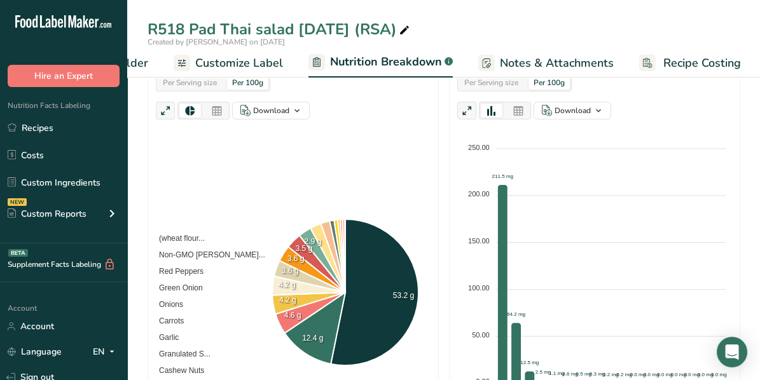
scroll to position [237, 0]
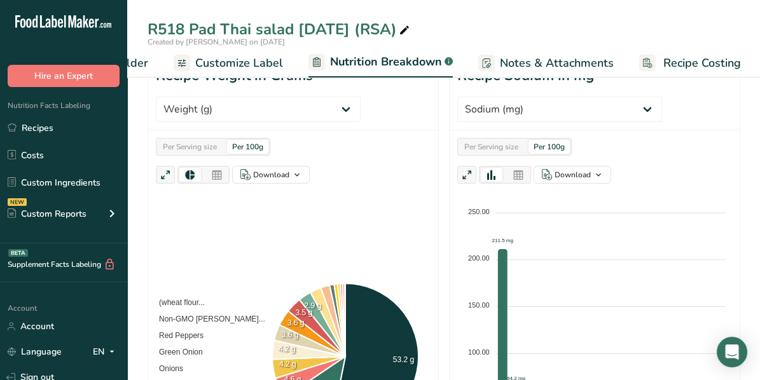
click at [552, 142] on div "Per 100g" at bounding box center [548, 147] width 41 height 14
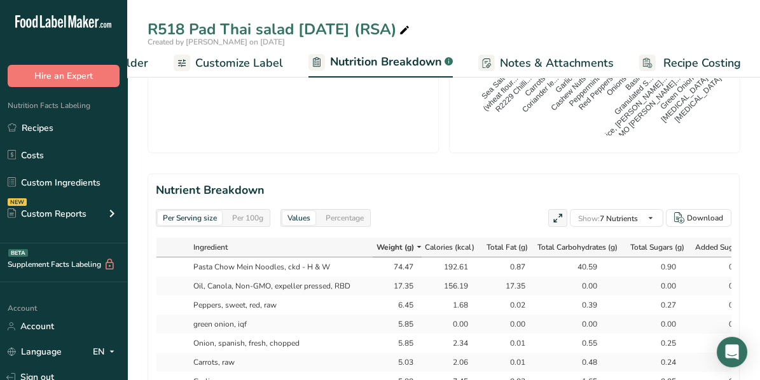
scroll to position [682, 0]
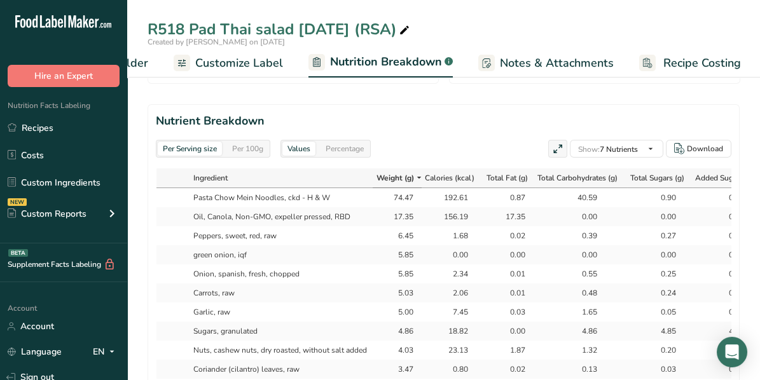
click at [462, 23] on div "R518 Pad Thai salad [DATE] (RSA)" at bounding box center [443, 29] width 633 height 23
click at [54, 176] on link "Custom Ingredients" at bounding box center [63, 182] width 127 height 24
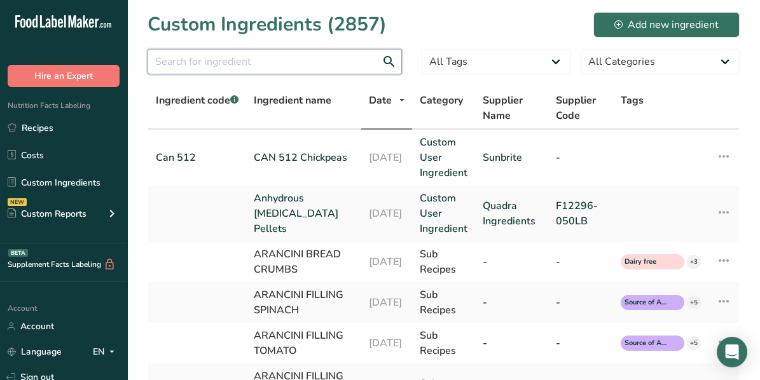
click at [315, 62] on input "text" at bounding box center [275, 61] width 254 height 25
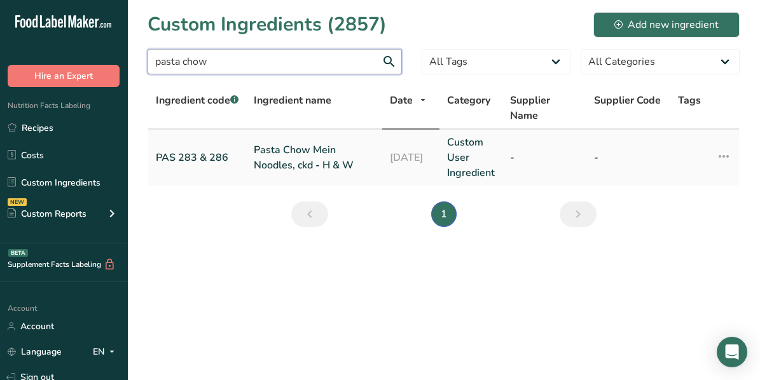
type input "pasta chow"
click at [334, 158] on link "Pasta Chow Mein Noodles, ckd - H & W" at bounding box center [314, 157] width 121 height 31
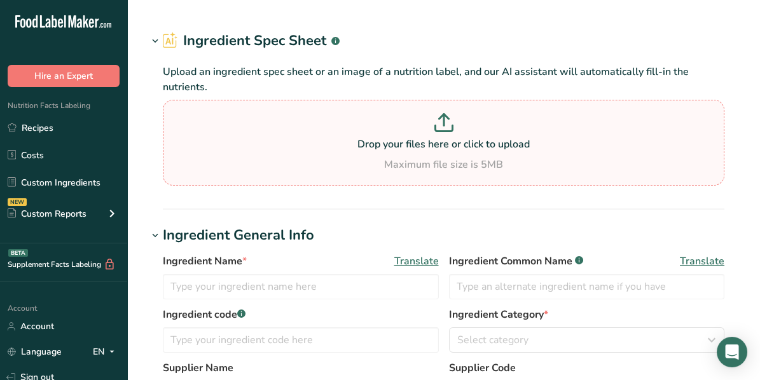
type input "Pasta Chow Mein Noodles, ckd - H & W"
type input "(wheat flour, egg, canola oil, salt, sodium hydroxide, tartrazine (colour), [ME…"
type input "PAS 283 & 286"
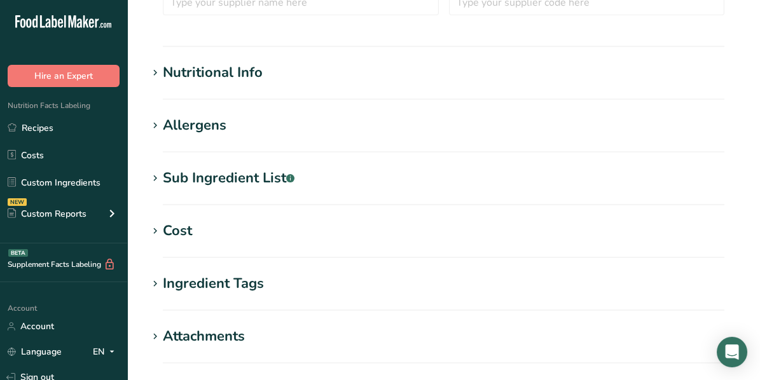
scroll to position [444, 0]
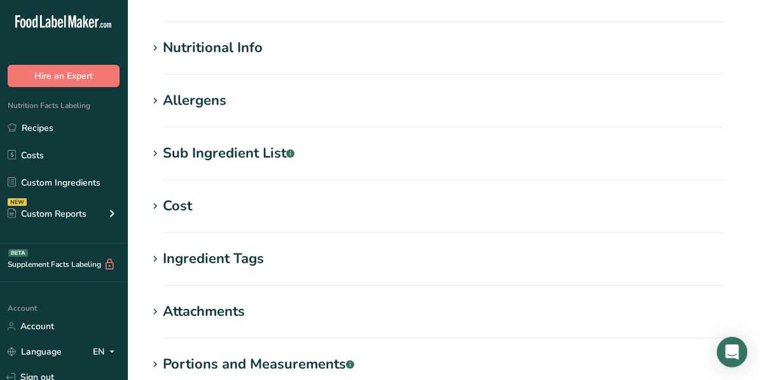
click at [158, 45] on icon at bounding box center [154, 48] width 11 height 18
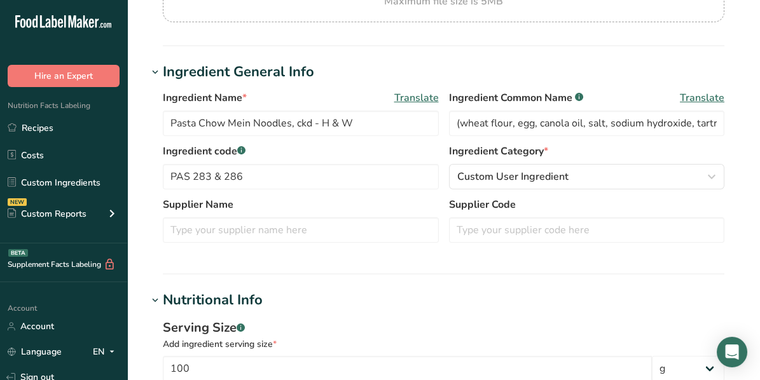
scroll to position [190, 0]
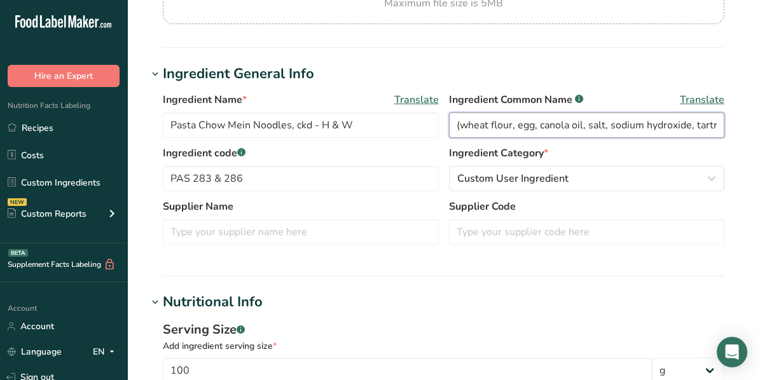
click at [600, 121] on input "(wheat flour, egg, canola oil, salt, sodium hydroxide, tartrazine (colour), [ME…" at bounding box center [587, 125] width 276 height 25
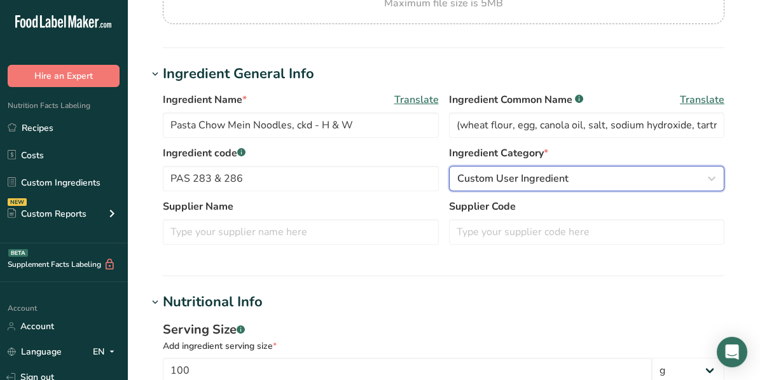
click at [624, 172] on div "Custom User Ingredient" at bounding box center [583, 178] width 252 height 15
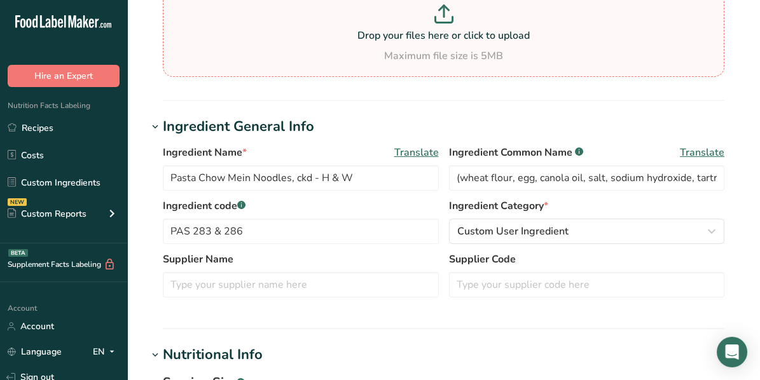
scroll to position [0, 0]
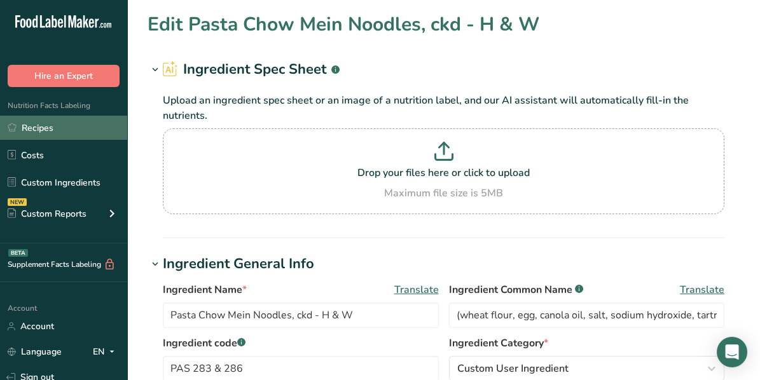
click at [65, 122] on link "Recipes" at bounding box center [63, 128] width 127 height 24
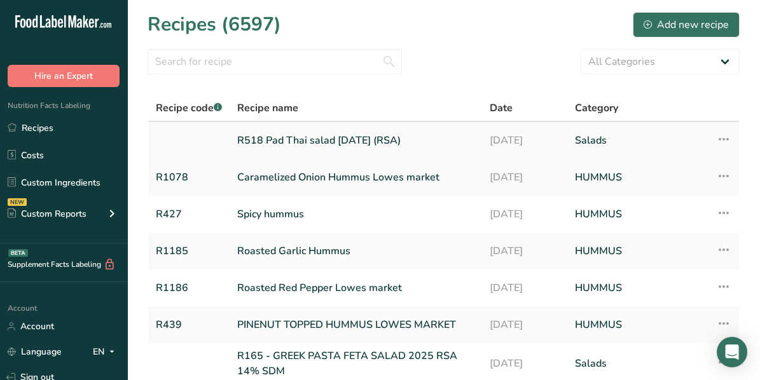
click at [351, 135] on link "R518 Pad Thai salad [DATE] (RSA)" at bounding box center [355, 140] width 237 height 27
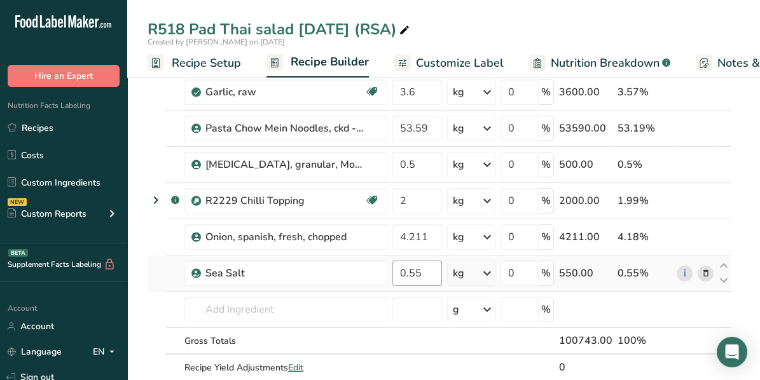
scroll to position [509, 0]
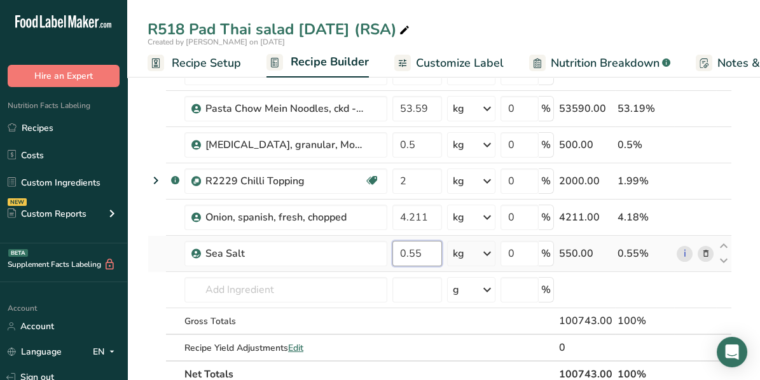
click at [413, 249] on input "0.55" at bounding box center [417, 253] width 50 height 25
click at [704, 169] on div "Ingredient * Amount * Unit * Waste * .a-a{fill:#347362;}.b-a{fill:#fff;} Grams …" at bounding box center [440, 8] width 584 height 759
click at [419, 250] on input "0.400" at bounding box center [417, 253] width 50 height 25
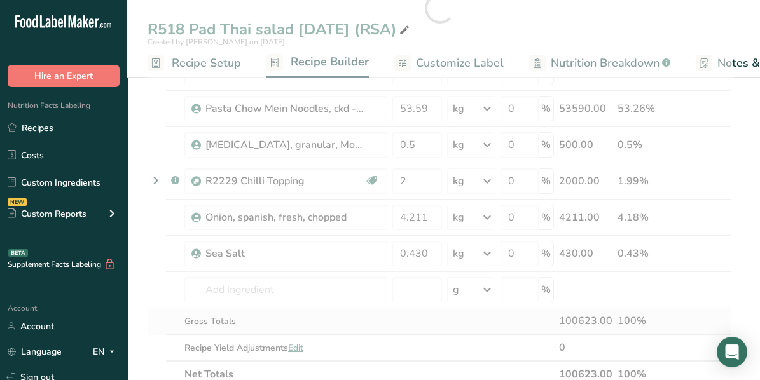
click at [698, 310] on div "Ingredient * Amount * Unit * Waste * .a-a{fill:#347362;}.b-a{fill:#fff;} Grams …" at bounding box center [440, 8] width 584 height 759
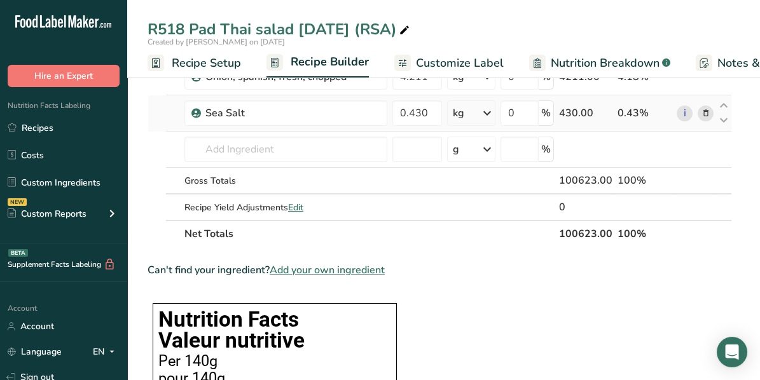
scroll to position [572, 0]
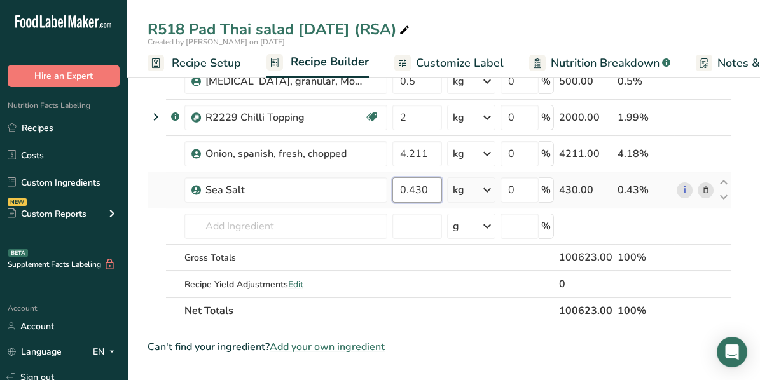
click at [423, 184] on input "0.430" at bounding box center [417, 189] width 50 height 25
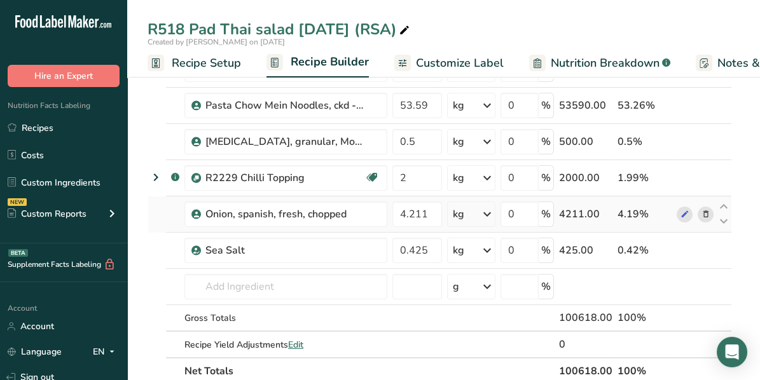
scroll to position [509, 0]
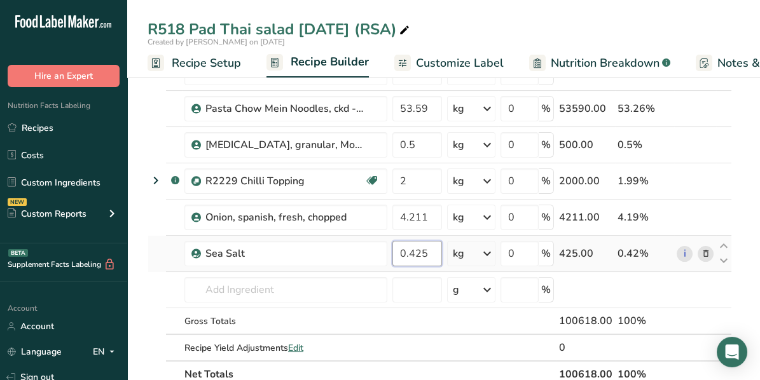
click at [425, 246] on input "0.425" at bounding box center [417, 253] width 50 height 25
click at [724, 308] on div "Ingredient * Amount * Unit * Waste * .a-a{fill:#347362;}.b-a{fill:#fff;} Grams …" at bounding box center [440, 8] width 584 height 759
click at [425, 251] on input "0.420" at bounding box center [417, 253] width 50 height 25
click at [635, 289] on div "Ingredient * Amount * Unit * Waste * .a-a{fill:#347362;}.b-a{fill:#fff;} Grams …" at bounding box center [440, 8] width 584 height 759
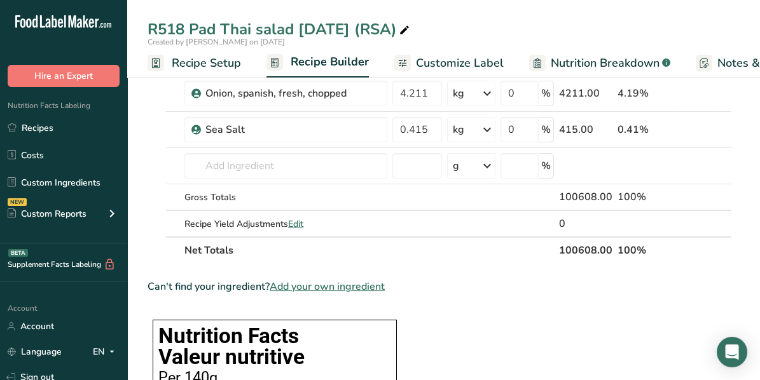
scroll to position [572, 0]
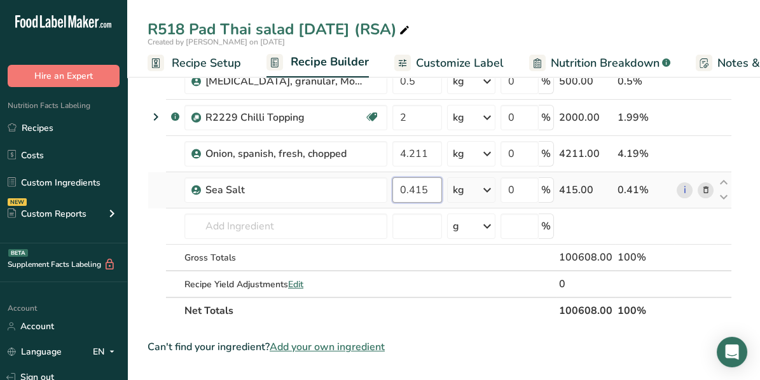
click at [431, 187] on input "0.415" at bounding box center [417, 189] width 50 height 25
click at [432, 187] on input "0.410" at bounding box center [417, 189] width 50 height 25
type input "0.405"
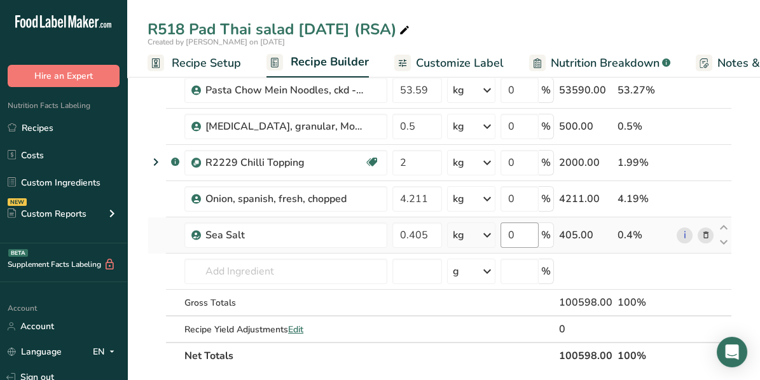
scroll to position [509, 0]
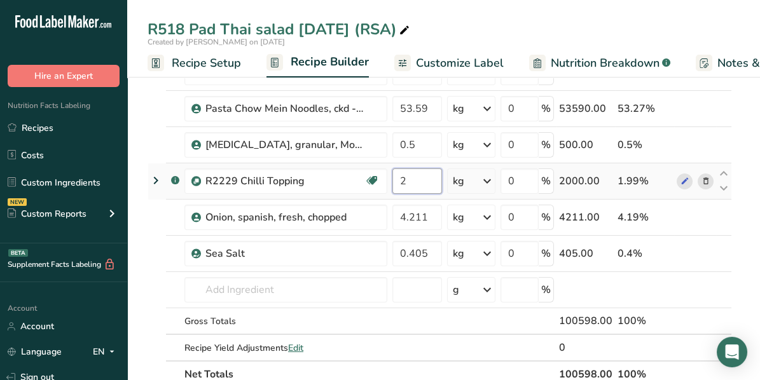
click at [424, 179] on input "2" at bounding box center [417, 180] width 50 height 25
type input "2.145"
click at [696, 298] on div "Ingredient * Amount * Unit * Waste * .a-a{fill:#347362;}.b-a{fill:#fff;} Grams …" at bounding box center [440, 8] width 584 height 759
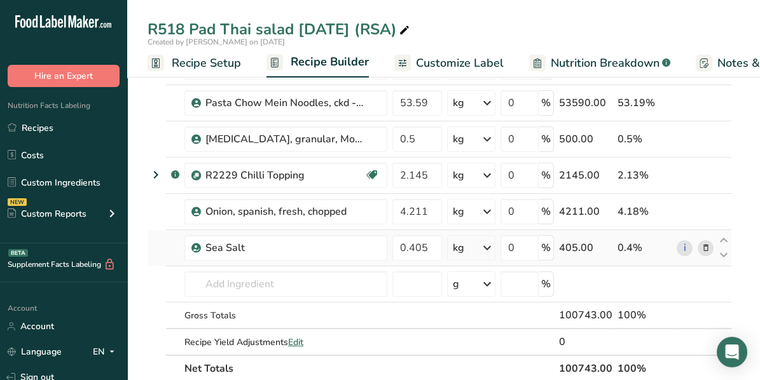
scroll to position [444, 0]
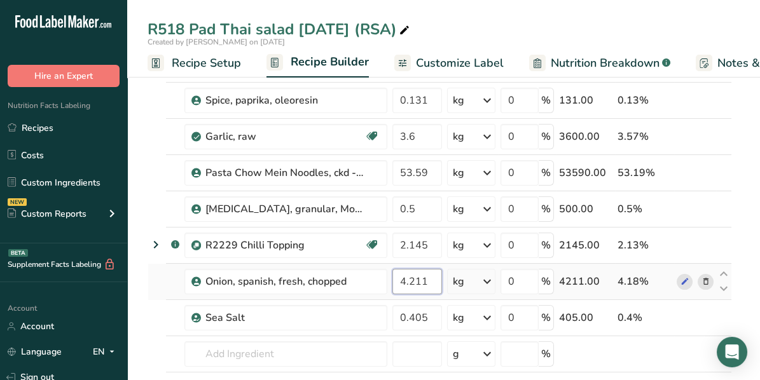
click at [427, 275] on input "4.211" at bounding box center [417, 281] width 50 height 25
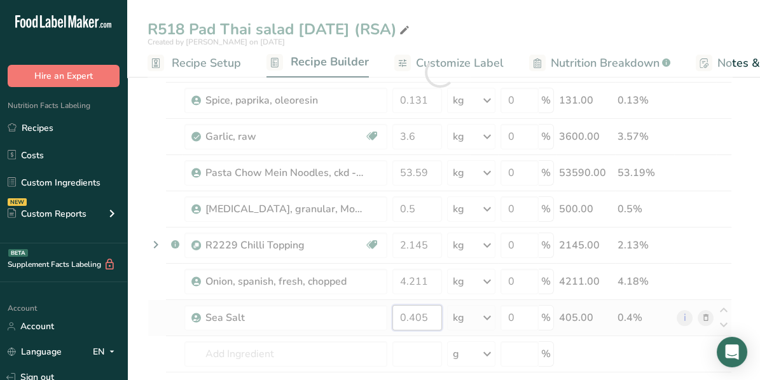
click at [425, 311] on div "Ingredient * Amount * Unit * Waste * .a-a{fill:#347362;}.b-a{fill:#fff;} Grams …" at bounding box center [440, 72] width 584 height 759
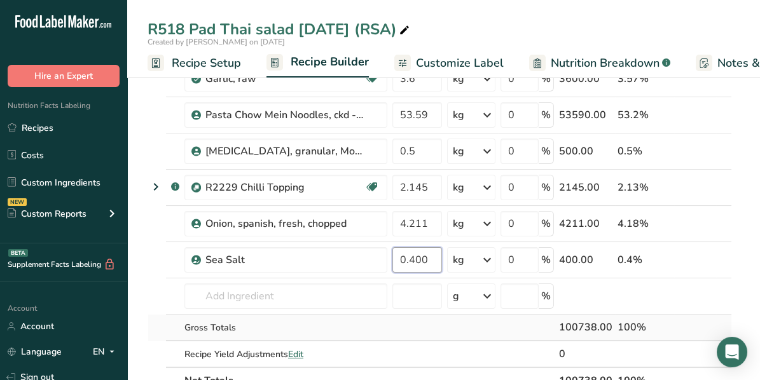
scroll to position [396, 0]
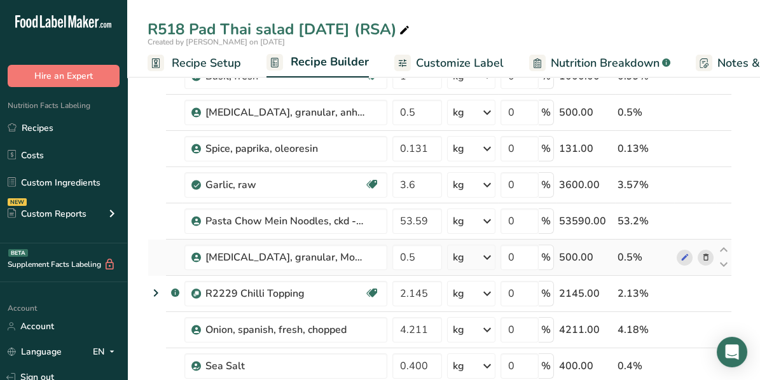
click at [600, 252] on div "Ingredient * Amount * Unit * Waste * .a-a{fill:#347362;}.b-a{fill:#fff;} Grams …" at bounding box center [440, 120] width 584 height 759
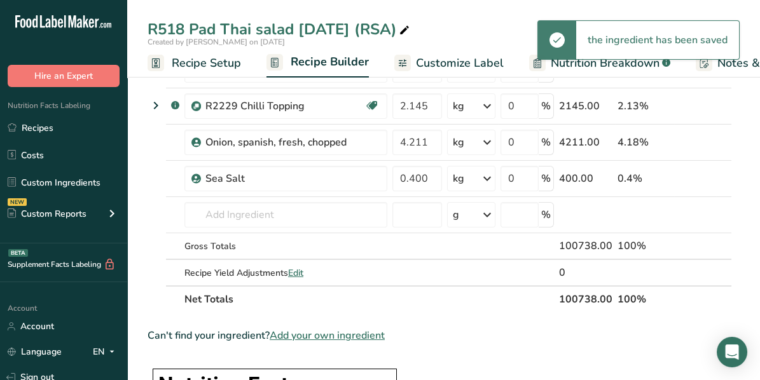
scroll to position [523, 0]
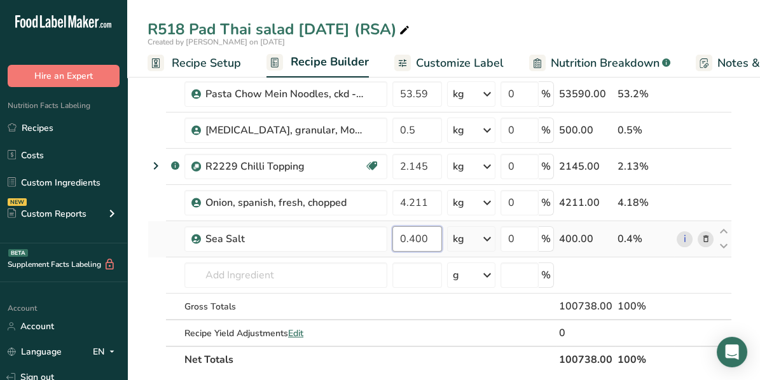
click at [425, 233] on input "0.400" at bounding box center [417, 238] width 50 height 25
type input "0.405"
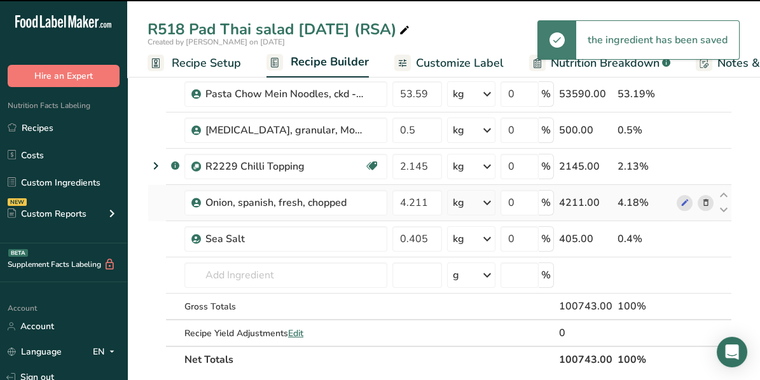
scroll to position [396, 0]
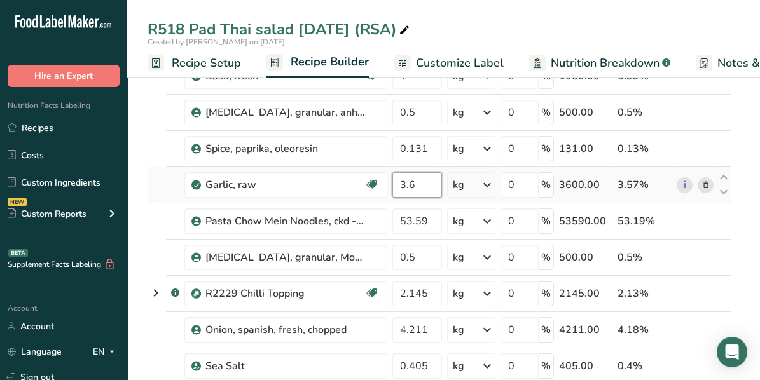
click at [415, 181] on input "3.6" at bounding box center [417, 184] width 50 height 25
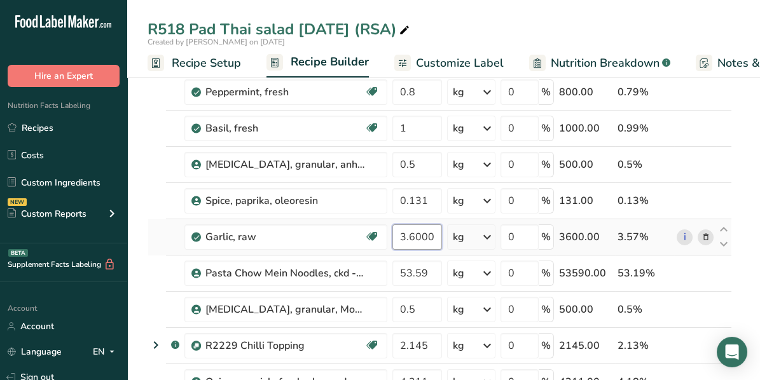
scroll to position [333, 0]
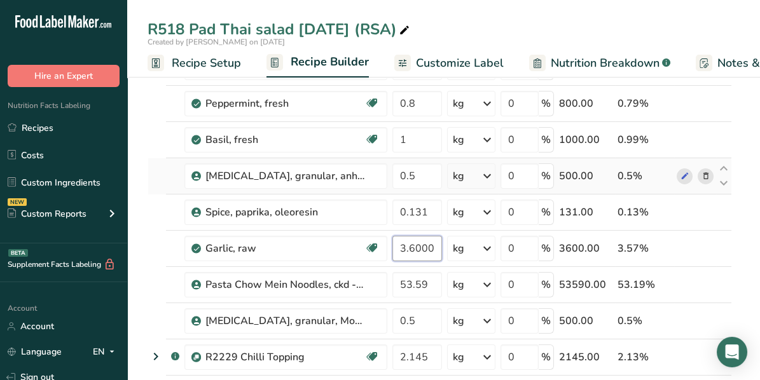
type input "3.600001"
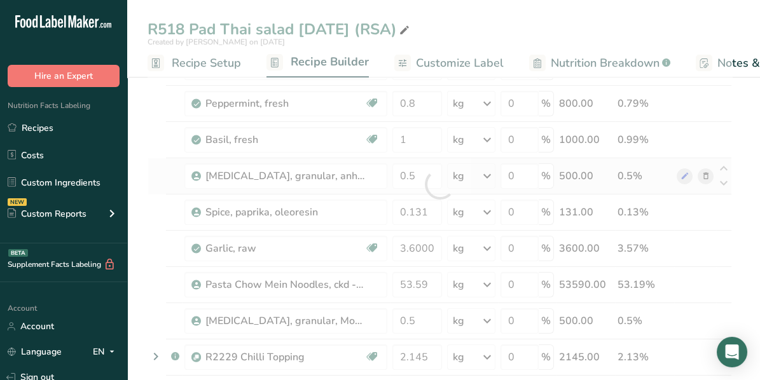
click at [703, 174] on div "Ingredient * Amount * Unit * Waste * .a-a{fill:#347362;}.b-a{fill:#fff;} Grams …" at bounding box center [440, 184] width 584 height 759
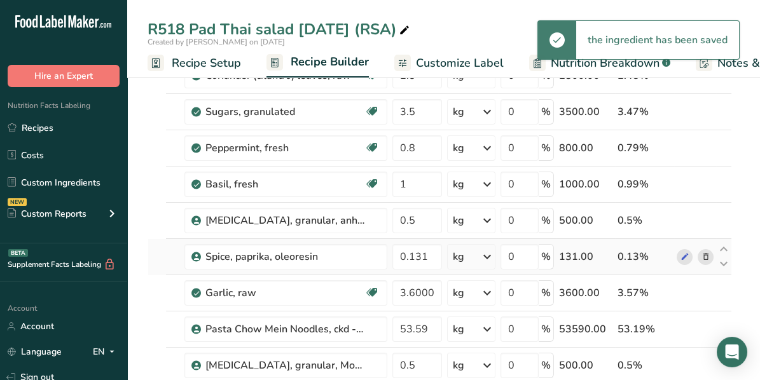
scroll to position [269, 0]
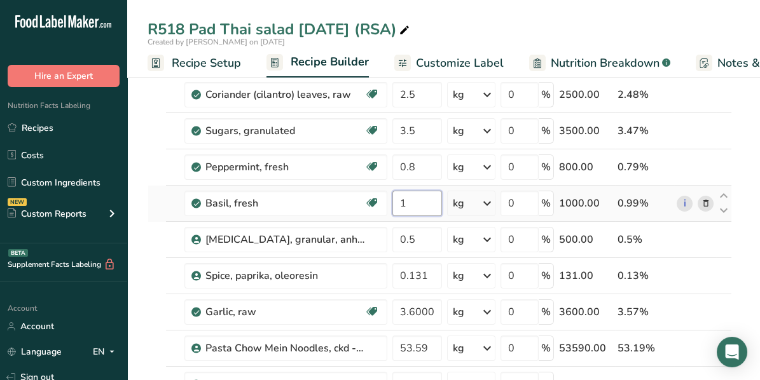
click at [412, 199] on input "1" at bounding box center [417, 203] width 50 height 25
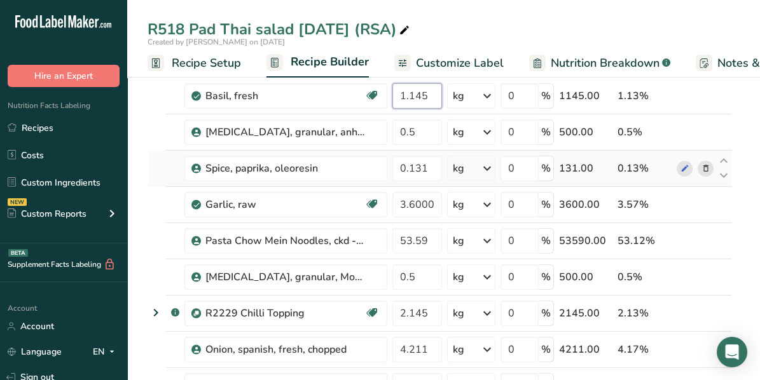
scroll to position [396, 0]
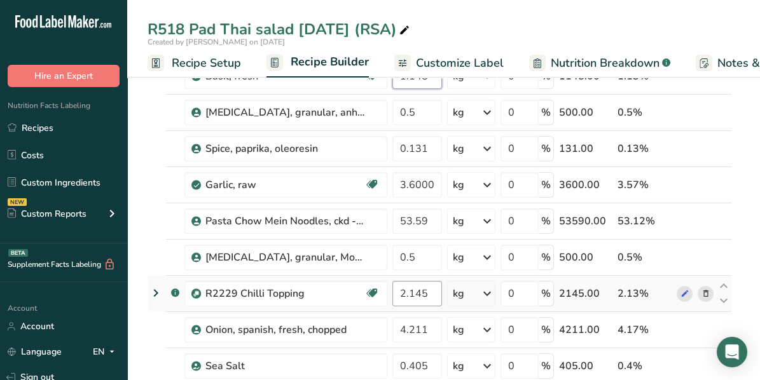
type input "1.145"
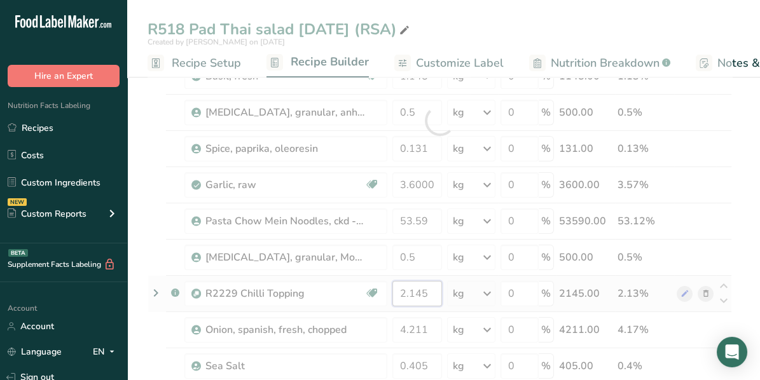
click at [430, 287] on div "Ingredient * Amount * Unit * Waste * .a-a{fill:#347362;}.b-a{fill:#fff;} Grams …" at bounding box center [440, 120] width 584 height 759
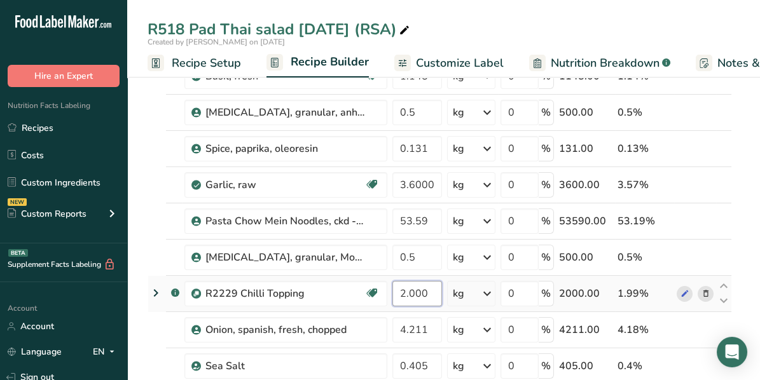
type input "2.000"
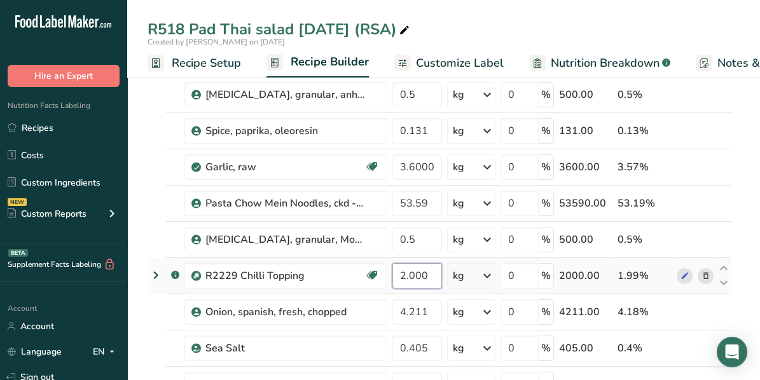
scroll to position [411, 0]
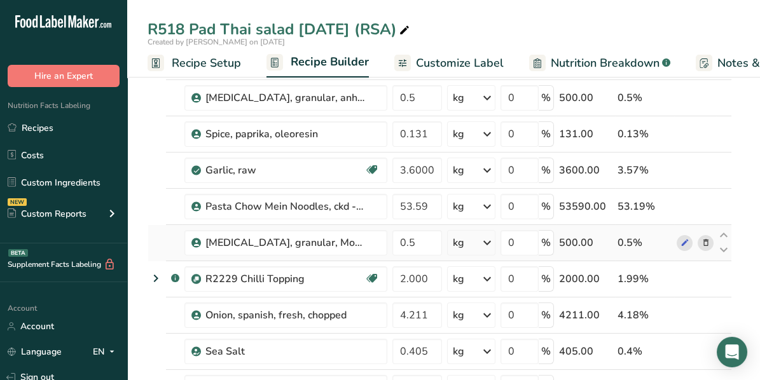
click at [694, 254] on div "Ingredient * Amount * Unit * Waste * .a-a{fill:#347362;}.b-a{fill:#fff;} Grams …" at bounding box center [440, 106] width 584 height 759
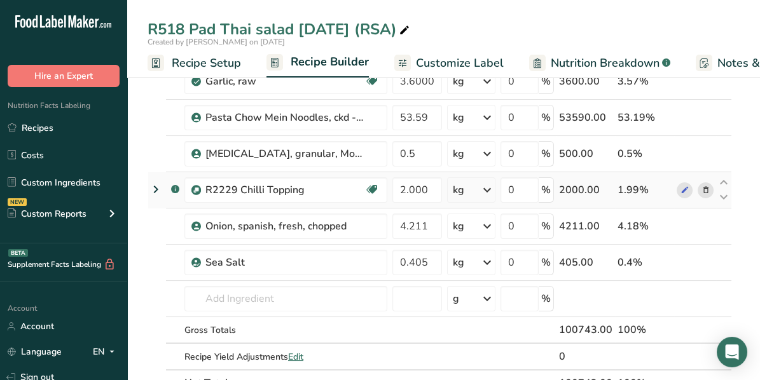
scroll to position [475, 0]
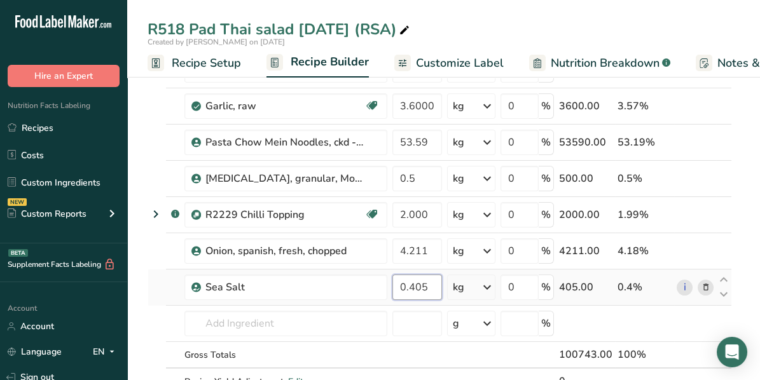
click at [425, 282] on input "0.405" at bounding box center [417, 287] width 50 height 25
type input "0.500"
click at [635, 314] on div "Ingredient * Amount * Unit * Waste * .a-a{fill:#347362;}.b-a{fill:#fff;} Grams …" at bounding box center [440, 41] width 584 height 759
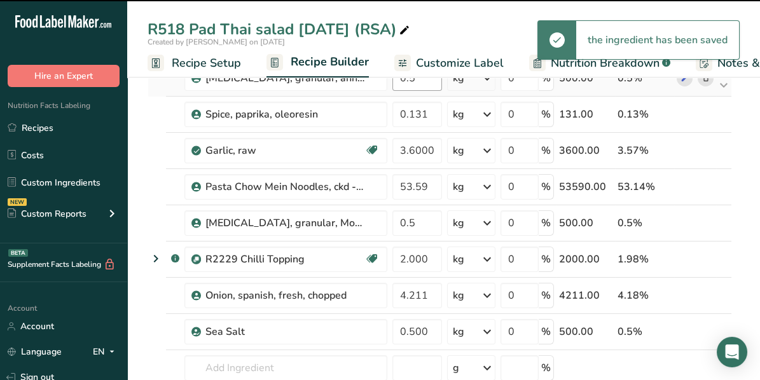
scroll to position [284, 0]
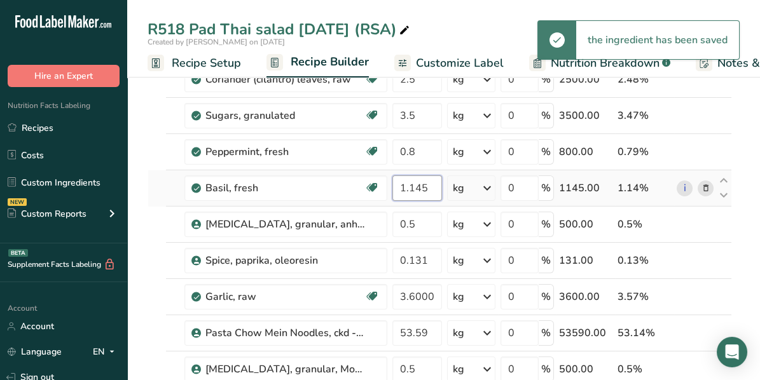
click at [426, 185] on input "1.145" at bounding box center [417, 187] width 50 height 25
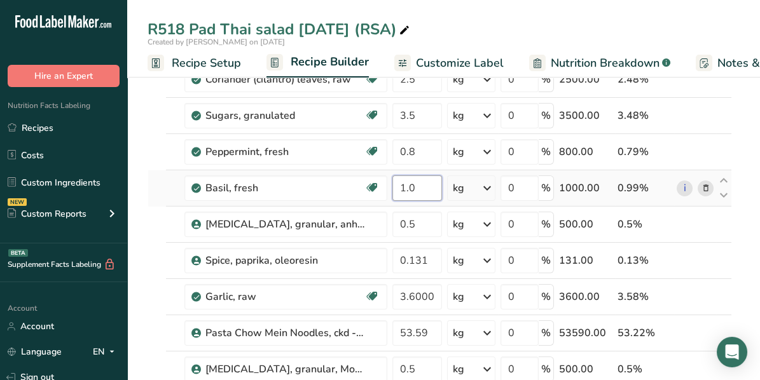
type input "1.0"
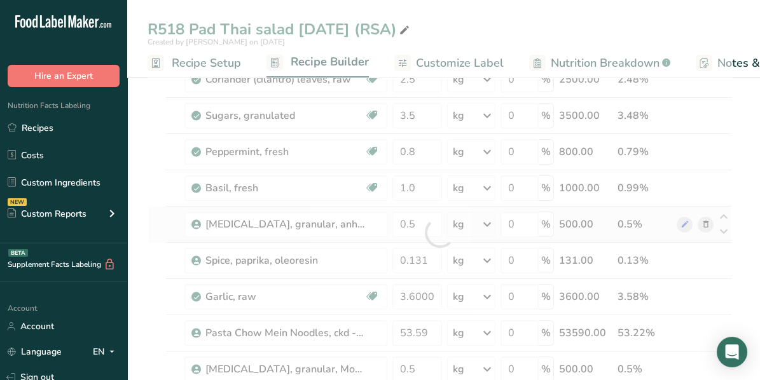
click at [675, 218] on div "Ingredient * Amount * Unit * Waste * .a-a{fill:#347362;}.b-a{fill:#fff;} Grams …" at bounding box center [440, 232] width 584 height 759
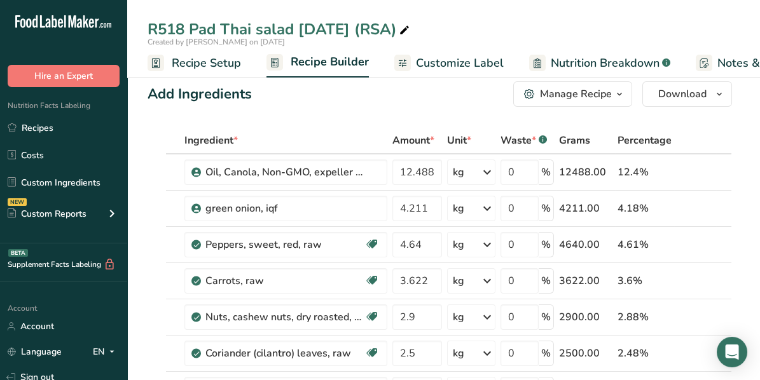
scroll to position [0, 0]
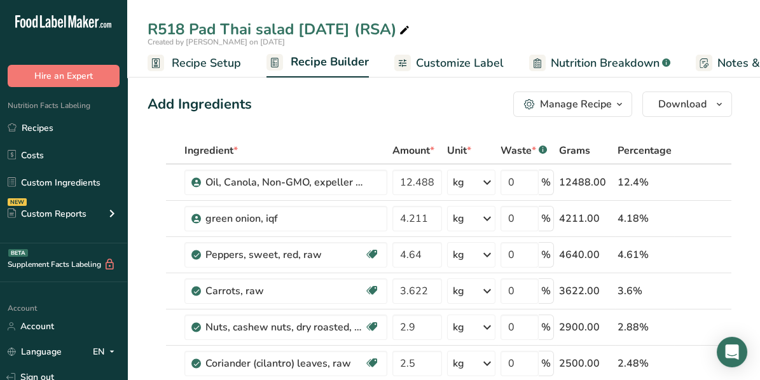
click at [610, 104] on div "Manage Recipe" at bounding box center [576, 104] width 72 height 15
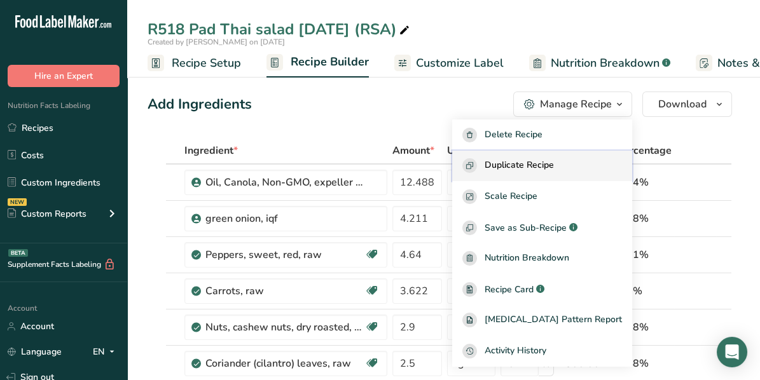
click at [554, 161] on span "Duplicate Recipe" at bounding box center [518, 165] width 69 height 15
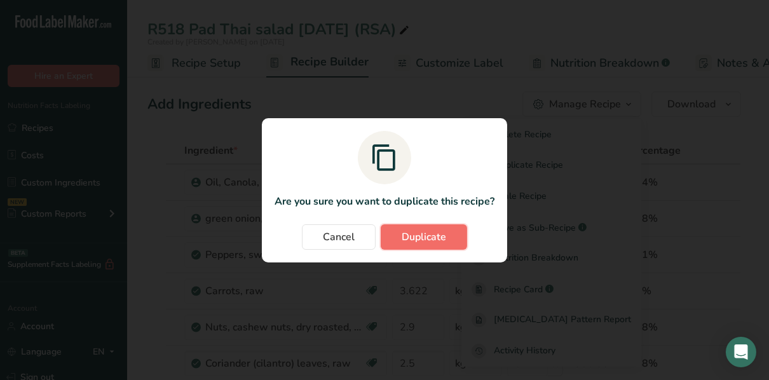
click at [432, 235] on span "Duplicate" at bounding box center [424, 237] width 45 height 15
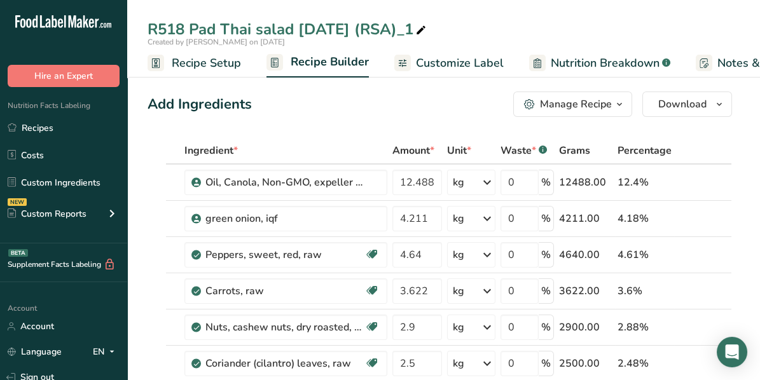
click at [429, 25] on div "R518 Pad Thai salad [DATE] (RSA)_1" at bounding box center [288, 29] width 281 height 23
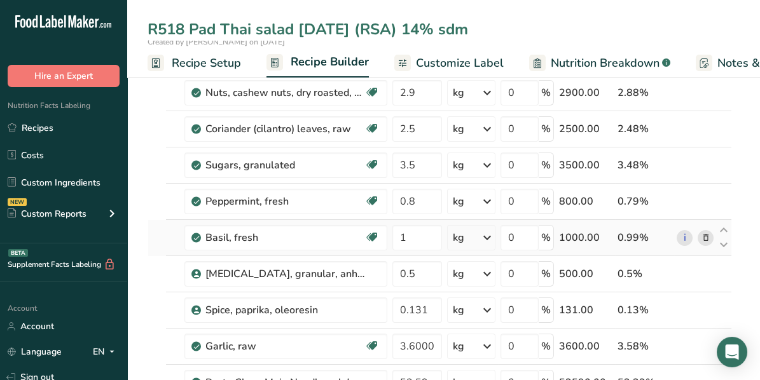
scroll to position [254, 0]
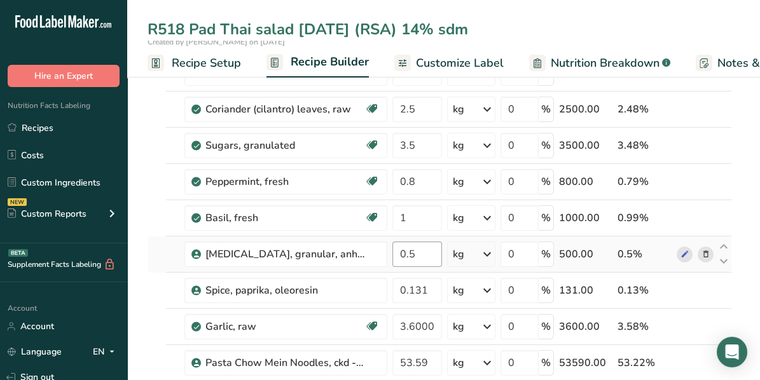
type input "R518 Pad Thai salad [DATE] (RSA) 14% sdm"
click at [413, 250] on input "0.5" at bounding box center [417, 254] width 50 height 25
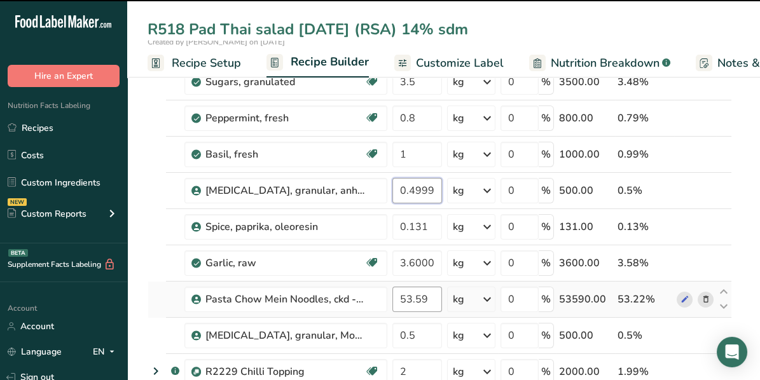
scroll to position [357, 0]
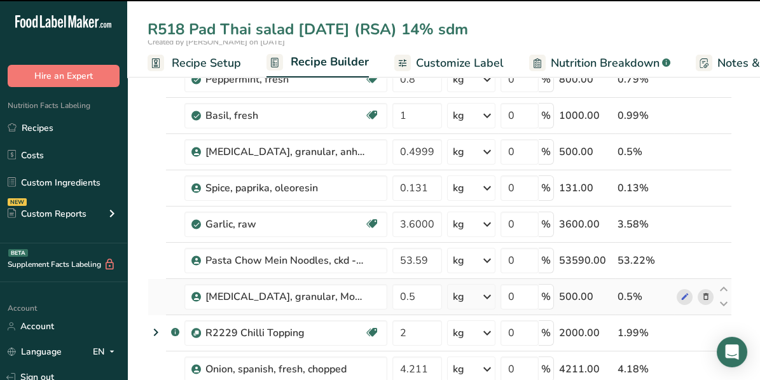
click at [415, 253] on div "Ingredient * Amount * Unit * Waste * .a-a{fill:#347362;}.b-a{fill:#fff;} Grams …" at bounding box center [440, 160] width 584 height 759
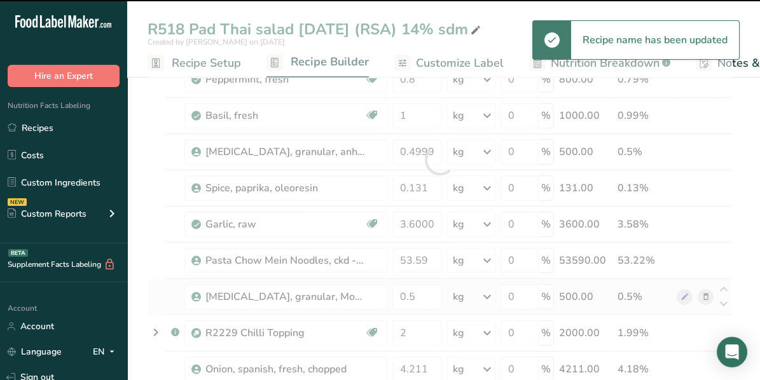
type input "0.5"
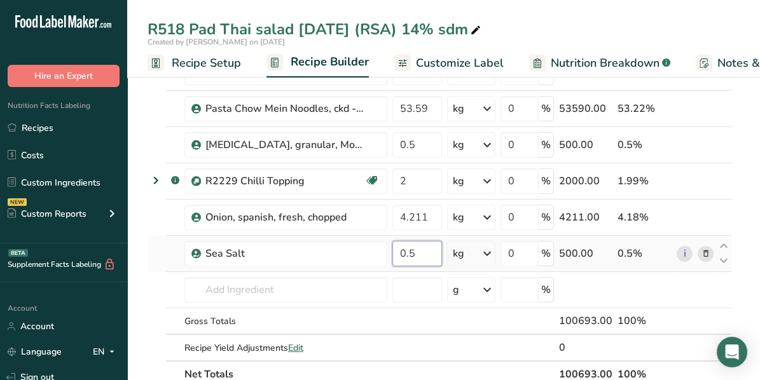
click at [419, 249] on input "0.5" at bounding box center [417, 253] width 50 height 25
type input "0.405"
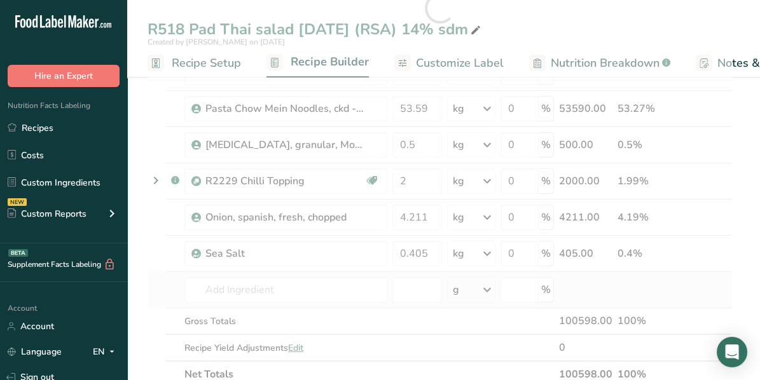
click at [690, 298] on div "Ingredient * Amount * Unit * Waste * .a-a{fill:#347362;}.b-a{fill:#fff;} Grams …" at bounding box center [440, 8] width 584 height 759
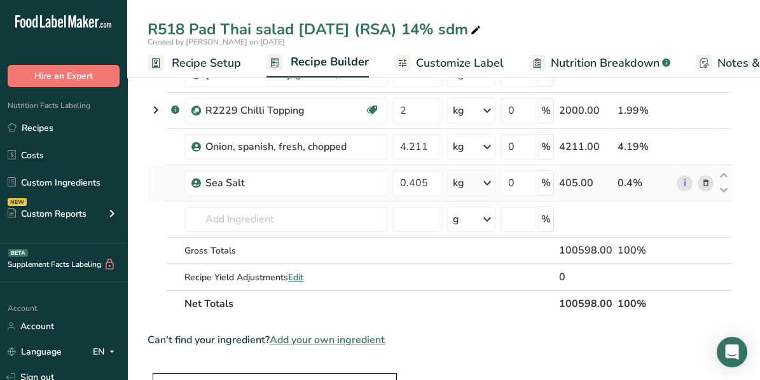
scroll to position [636, 0]
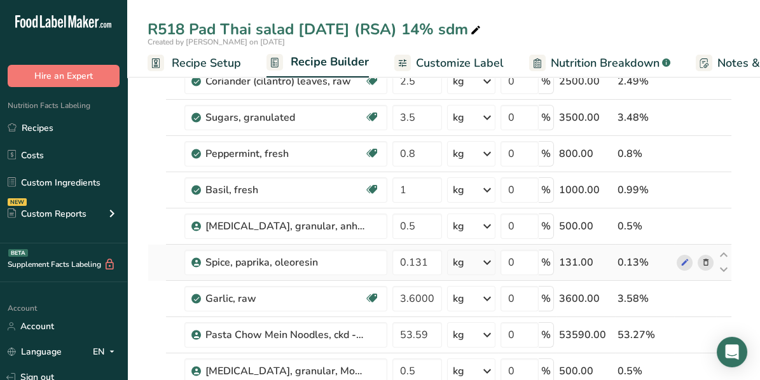
scroll to position [254, 0]
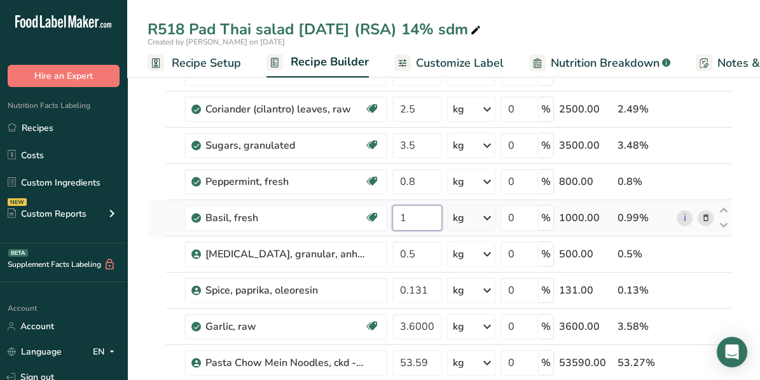
click at [411, 214] on input "1" at bounding box center [417, 217] width 50 height 25
type input "1.095"
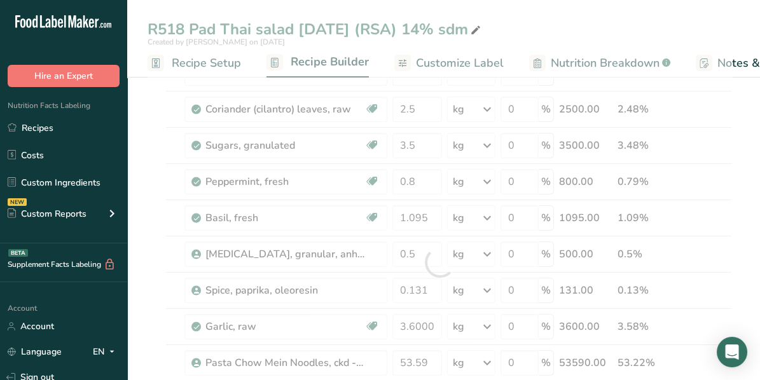
click at [722, 207] on div "Ingredient * Amount * Unit * Waste * .a-a{fill:#347362;}.b-a{fill:#fff;} Grams …" at bounding box center [440, 262] width 584 height 759
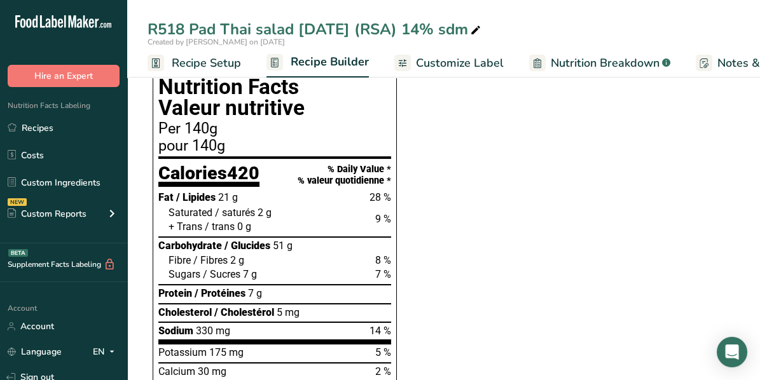
scroll to position [953, 0]
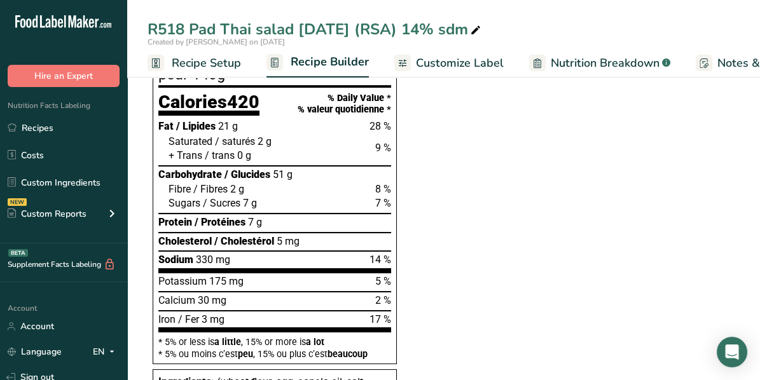
click at [544, 32] on div "R518 Pad Thai salad [DATE] (RSA) 14% sdm" at bounding box center [443, 29] width 633 height 23
click at [539, 32] on div "R518 Pad Thai salad [DATE] (RSA) 14% sdm" at bounding box center [443, 29] width 633 height 23
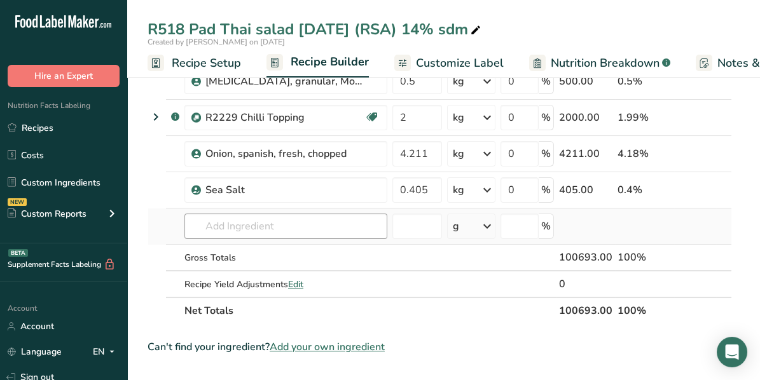
scroll to position [509, 0]
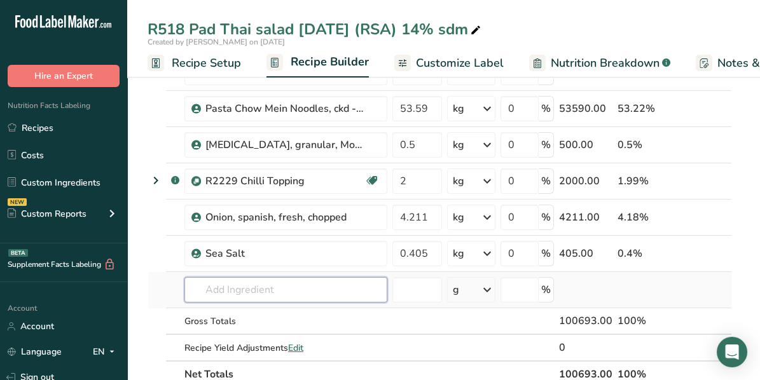
click at [241, 282] on input "text" at bounding box center [285, 289] width 203 height 25
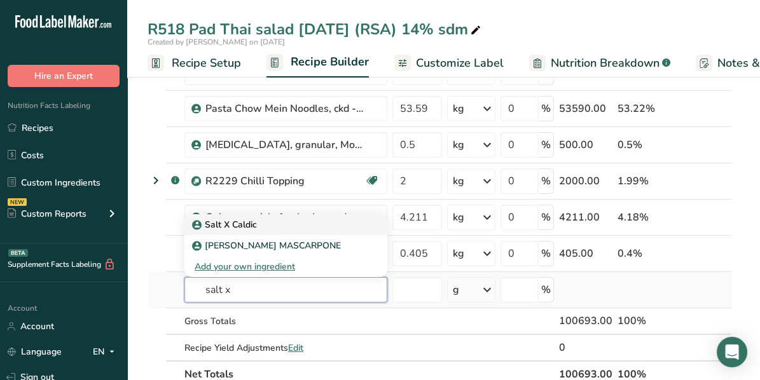
type input "salt x"
click at [244, 225] on p "Salt X Caldic" at bounding box center [226, 224] width 62 height 13
type input "Salt X Caldic"
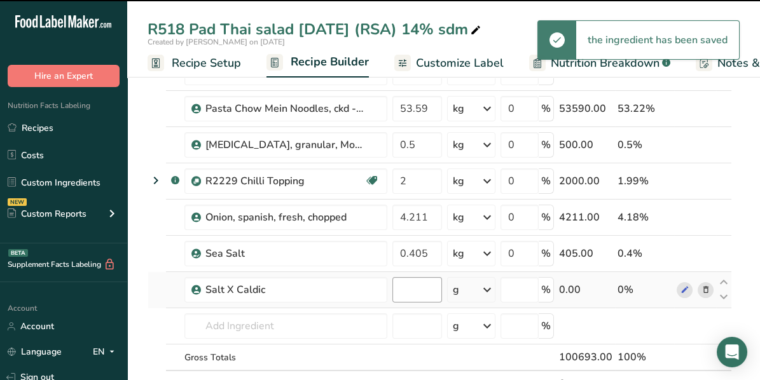
type input "0"
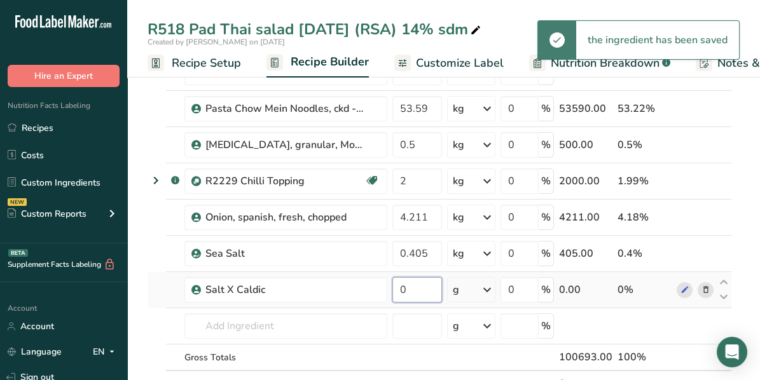
click at [426, 283] on input "0" at bounding box center [417, 289] width 50 height 25
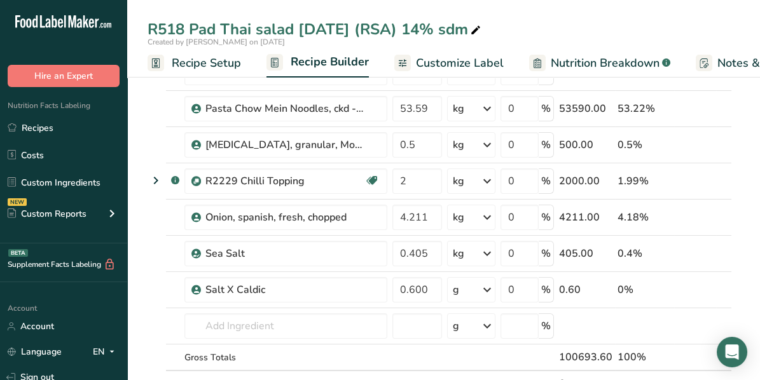
click at [731, 191] on div "Ingredient * Amount * Unit * Waste * .a-a{fill:#347362;}.b-a{fill:#fff;} Grams …" at bounding box center [440, 26] width 584 height 795
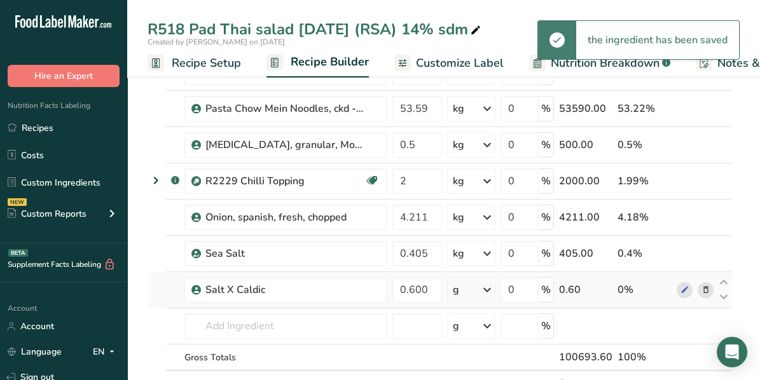
click at [490, 285] on icon at bounding box center [486, 289] width 15 height 23
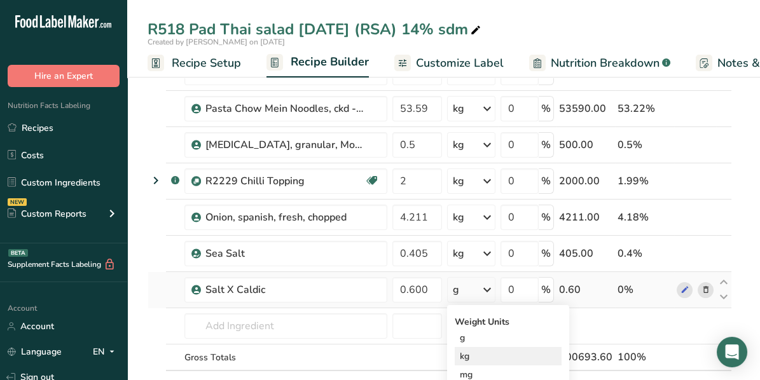
click at [467, 347] on div "kg" at bounding box center [508, 356] width 107 height 18
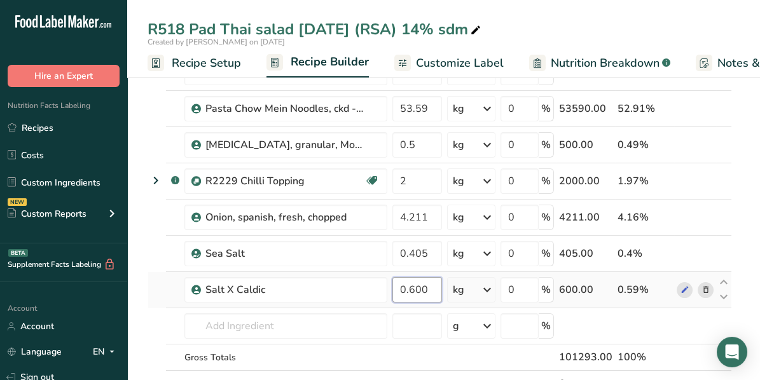
click at [414, 281] on input "0.600" at bounding box center [417, 289] width 50 height 25
type input "3"
type input "0.300"
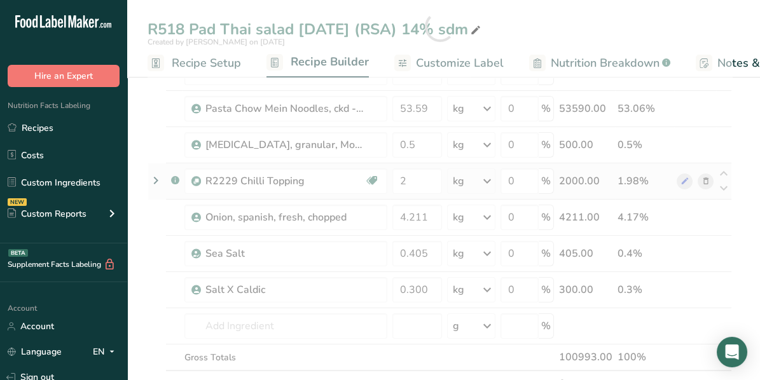
click at [688, 193] on div "Ingredient * Amount * Unit * Waste * .a-a{fill:#347362;}.b-a{fill:#fff;} Grams …" at bounding box center [440, 26] width 584 height 795
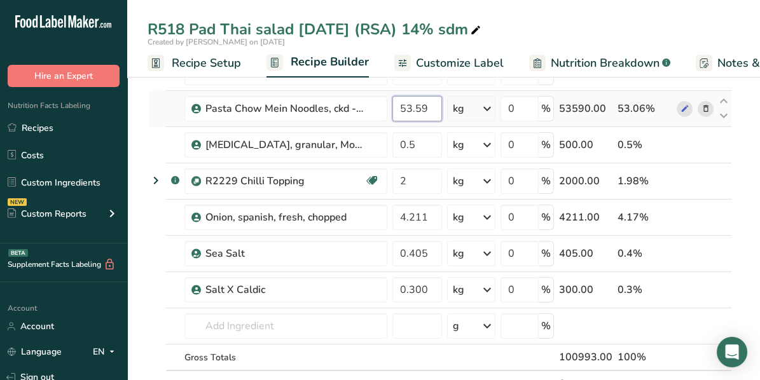
click at [418, 103] on input "53.59" at bounding box center [417, 108] width 50 height 25
type input "53.19"
click at [677, 237] on div "Ingredient * Amount * Unit * Waste * .a-a{fill:#347362;}.b-a{fill:#fff;} Grams …" at bounding box center [440, 26] width 584 height 795
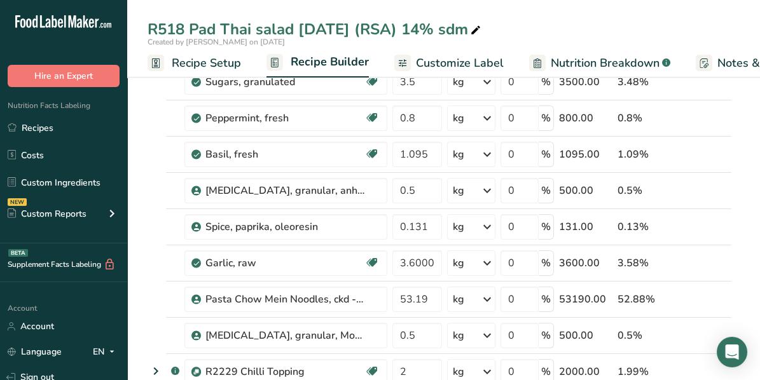
scroll to position [318, 0]
click at [540, 22] on div "R518 Pad Thai salad [DATE] (RSA) 14% sdm" at bounding box center [443, 29] width 633 height 23
